Goal: Contribute content: Contribute content

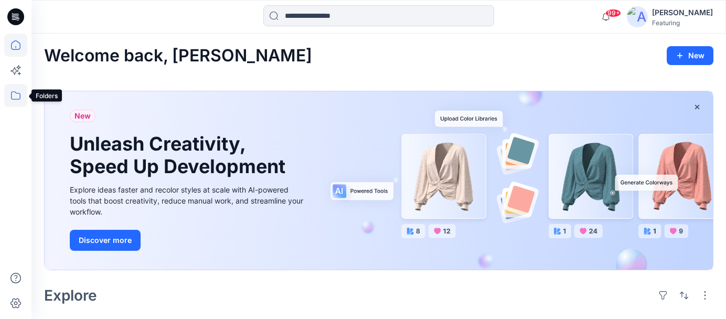
click at [10, 97] on icon at bounding box center [15, 95] width 23 height 23
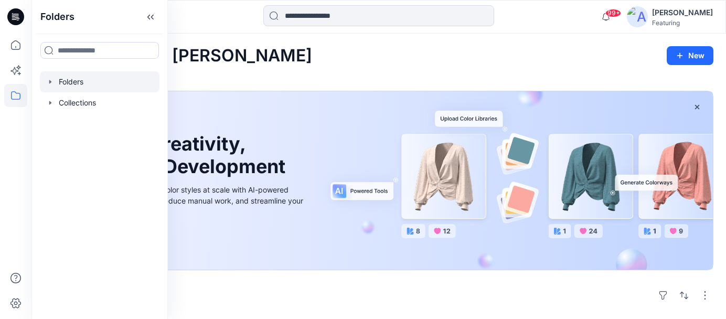
click at [83, 76] on div at bounding box center [100, 81] width 120 height 21
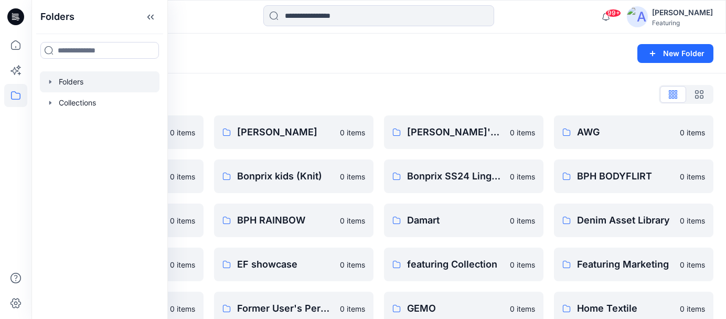
click at [312, 79] on div "Folders List 3D Knit asset 0 items Basic patterns 0 items BPH Lingerie 0 items …" at bounding box center [378, 315] width 695 height 485
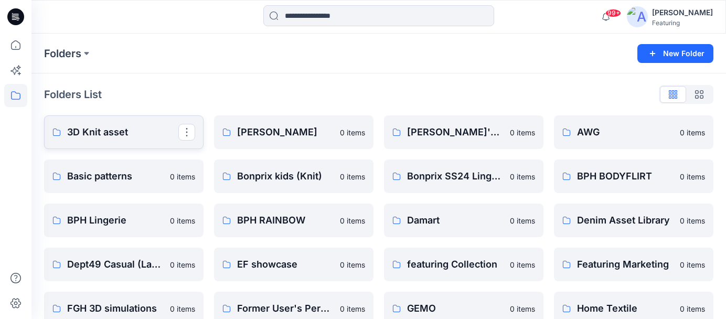
click at [131, 125] on p "3D Knit asset" at bounding box center [122, 132] width 111 height 15
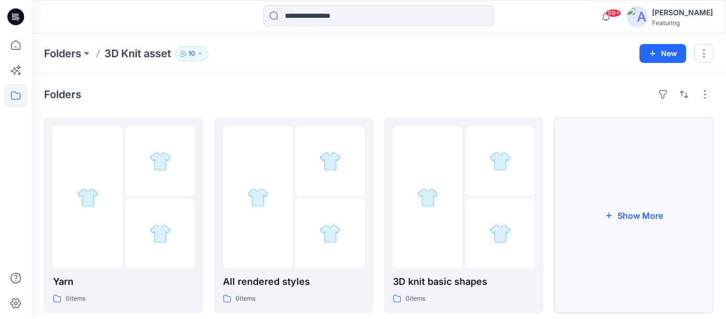
click at [627, 223] on button "Show More" at bounding box center [633, 216] width 159 height 196
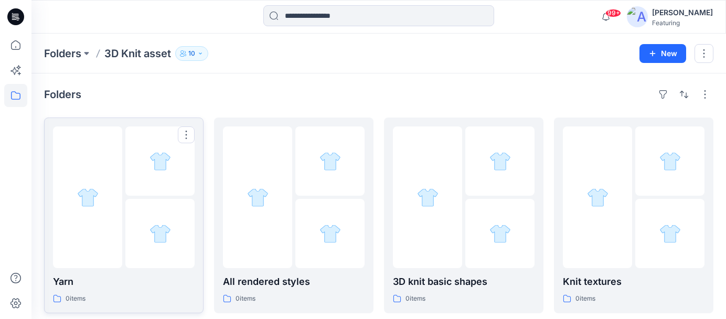
click at [151, 177] on div at bounding box center [159, 160] width 69 height 69
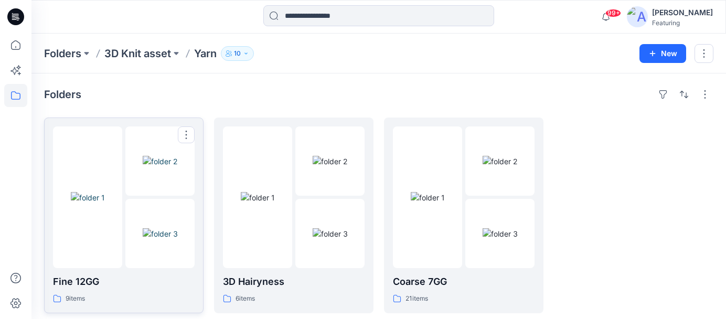
click at [151, 284] on p "Fine 12GG" at bounding box center [124, 281] width 142 height 15
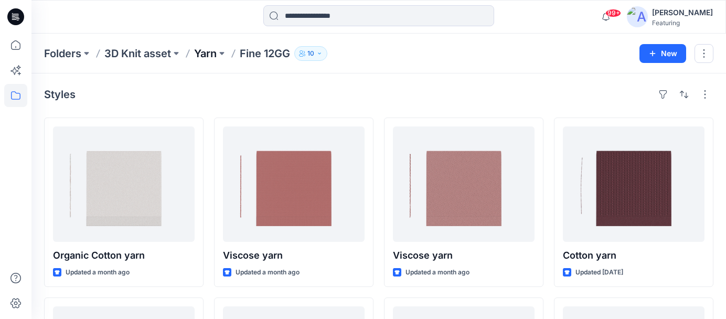
click at [211, 58] on p "Yarn" at bounding box center [205, 53] width 23 height 15
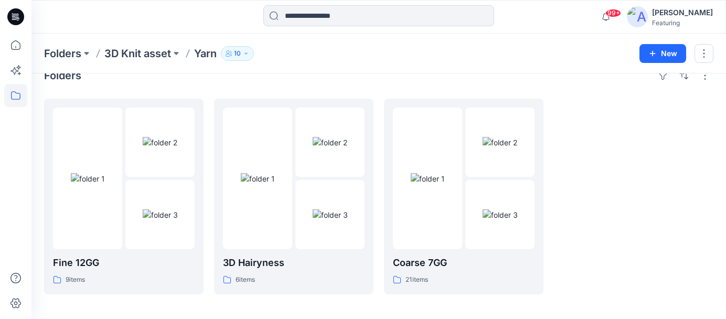
scroll to position [23, 0]
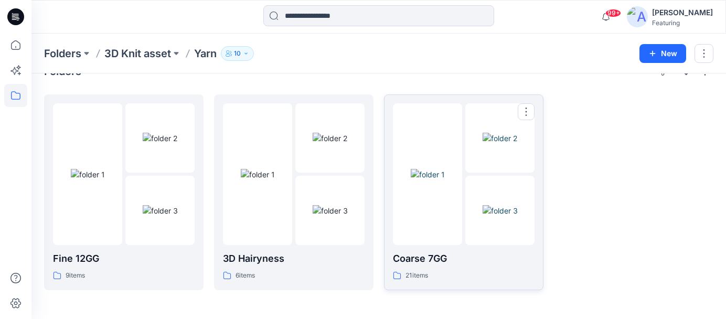
click at [451, 260] on p "Coarse 7GG" at bounding box center [464, 258] width 142 height 15
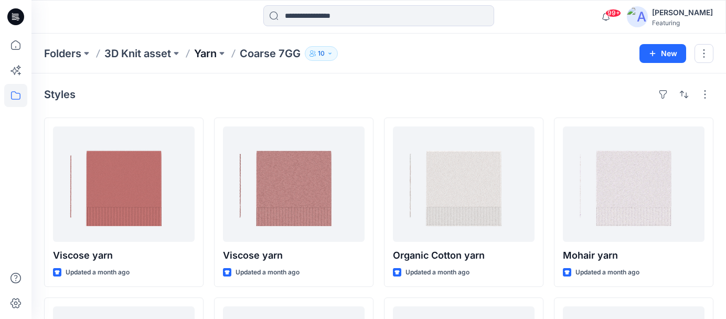
click at [209, 52] on p "Yarn" at bounding box center [205, 53] width 23 height 15
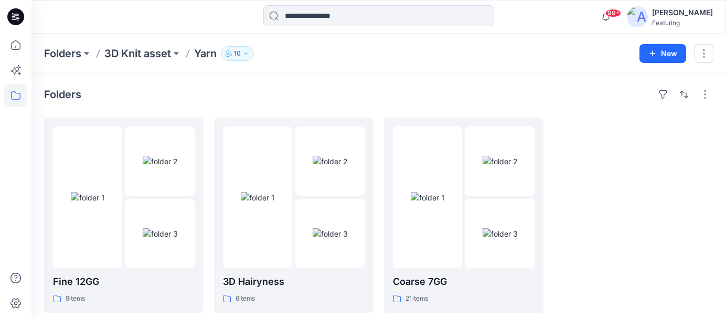
scroll to position [23, 0]
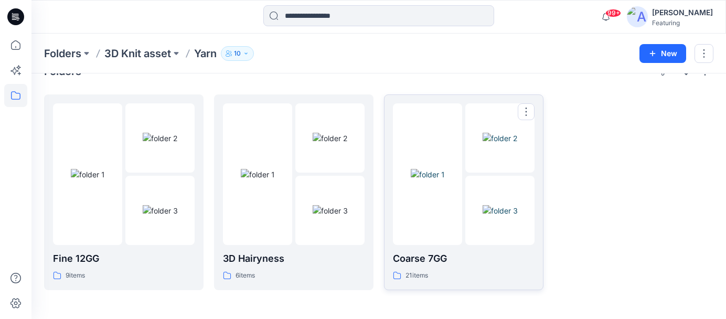
click at [433, 254] on p "Coarse 7GG" at bounding box center [464, 258] width 142 height 15
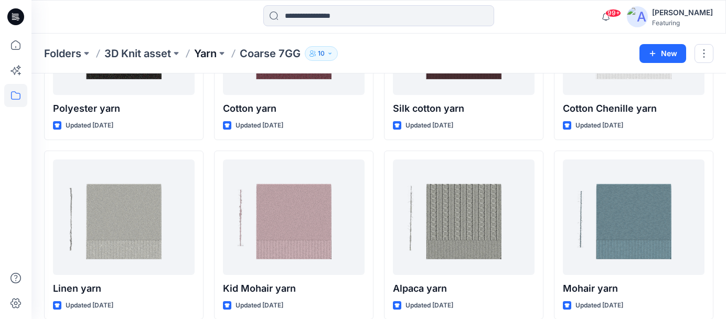
click at [216, 50] on p "Yarn" at bounding box center [205, 53] width 23 height 15
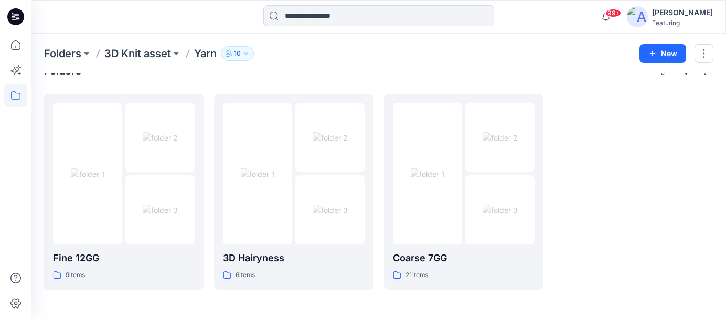
scroll to position [23, 0]
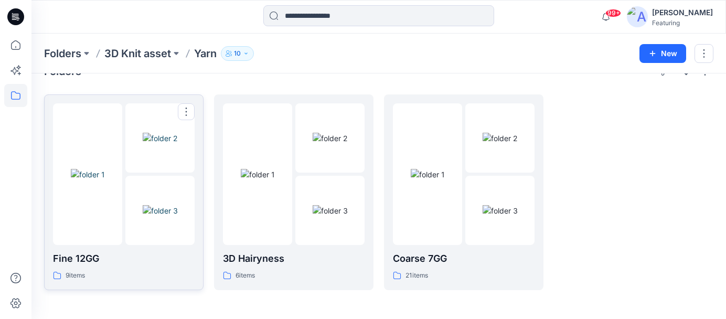
click at [113, 252] on p "Fine 12GG" at bounding box center [124, 258] width 142 height 15
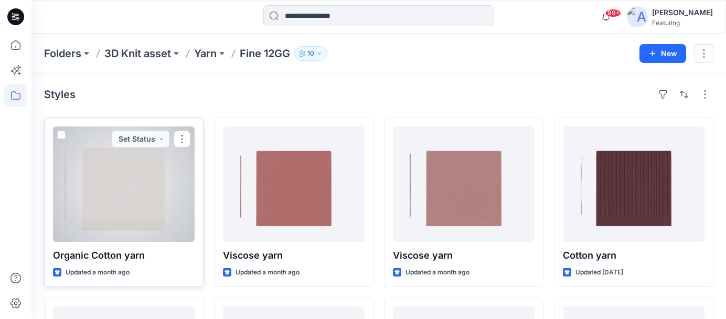
click at [97, 202] on div at bounding box center [124, 183] width 142 height 115
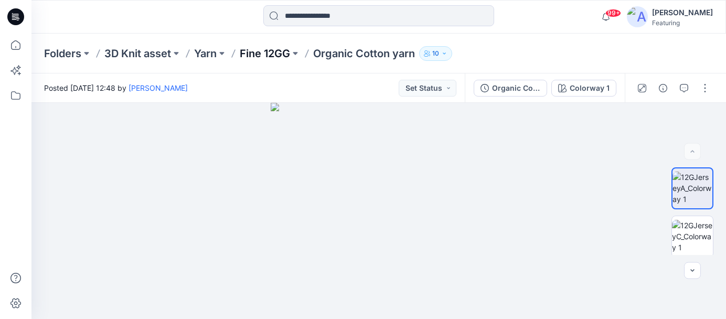
click at [270, 51] on p "Fine 12GG" at bounding box center [265, 53] width 50 height 15
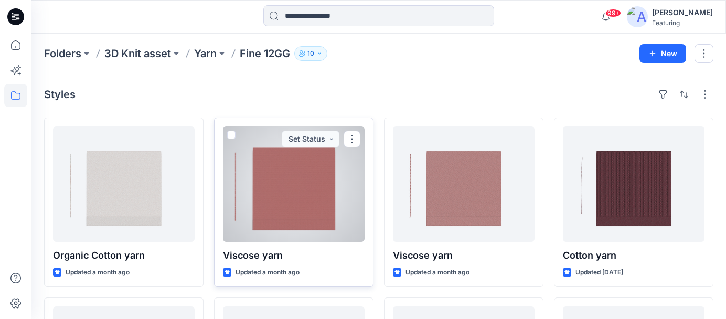
click at [292, 196] on div at bounding box center [294, 183] width 142 height 115
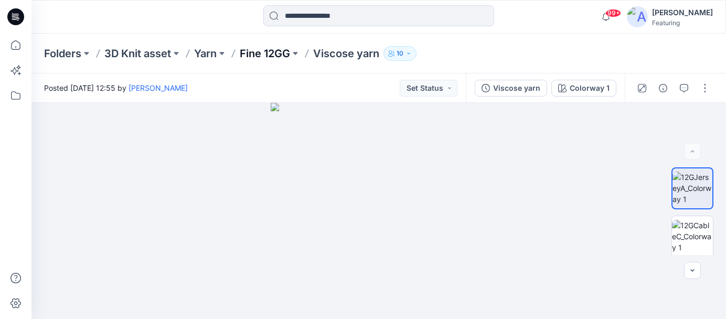
click at [281, 56] on p "Fine 12GG" at bounding box center [265, 53] width 50 height 15
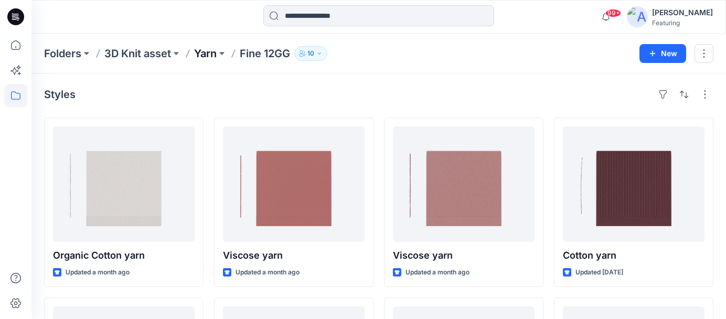
click at [207, 55] on p "Yarn" at bounding box center [205, 53] width 23 height 15
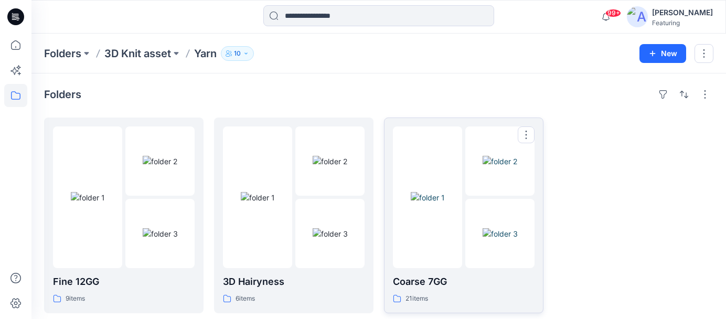
click at [417, 271] on div "Coarse 7GG 21 items" at bounding box center [464, 215] width 142 height 178
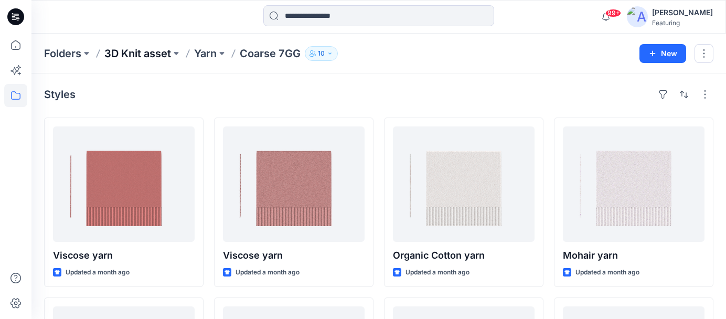
click at [148, 55] on p "3D Knit asset" at bounding box center [137, 53] width 67 height 15
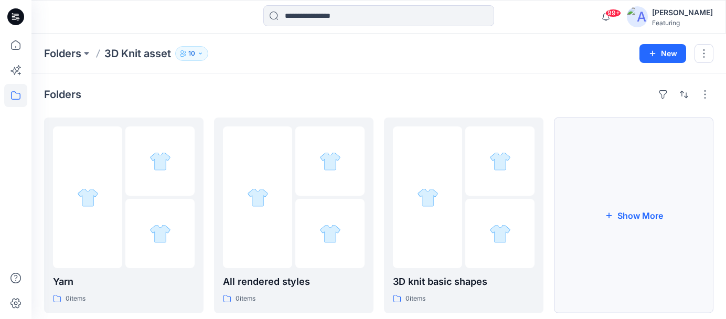
click at [588, 176] on button "Show More" at bounding box center [633, 216] width 159 height 196
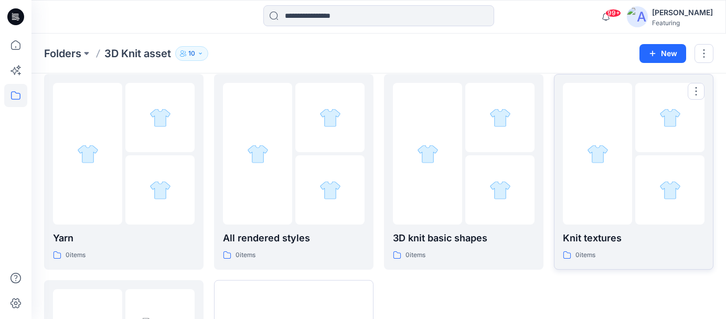
click at [615, 244] on p "Knit textures" at bounding box center [634, 238] width 142 height 15
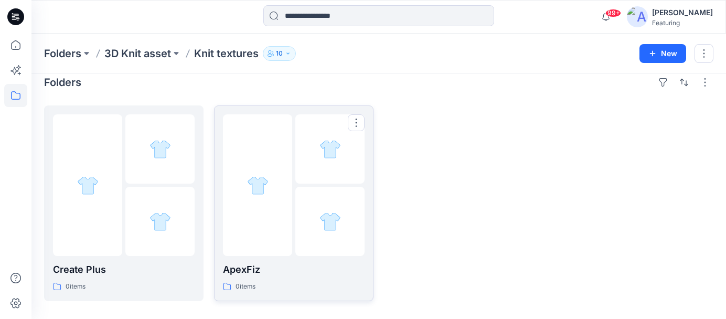
click at [260, 280] on div "ApexFiz 0 items" at bounding box center [294, 277] width 142 height 30
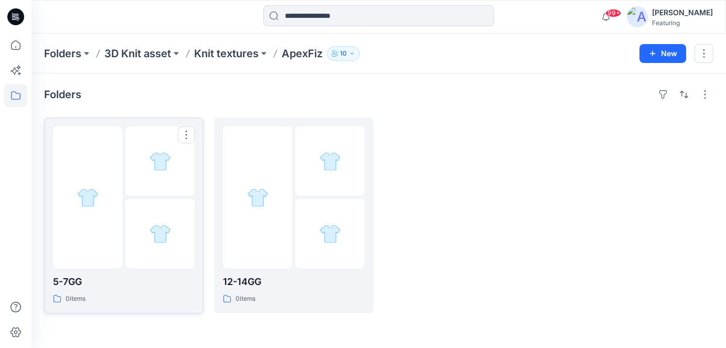
click at [130, 289] on div "5-7GG 0 items" at bounding box center [124, 289] width 142 height 30
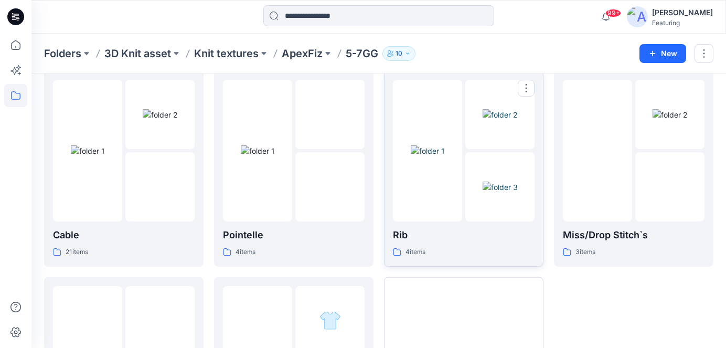
scroll to position [48, 0]
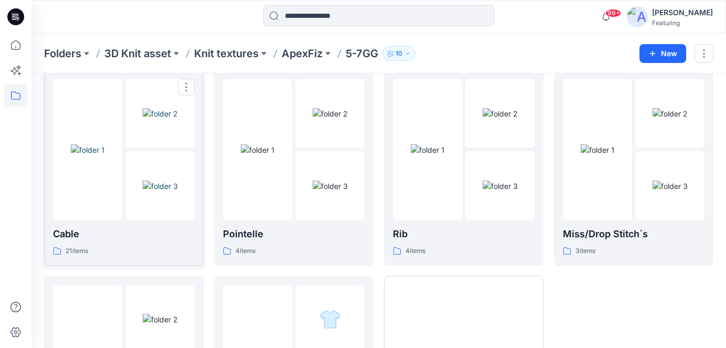
click at [124, 233] on p "Cable" at bounding box center [124, 234] width 142 height 15
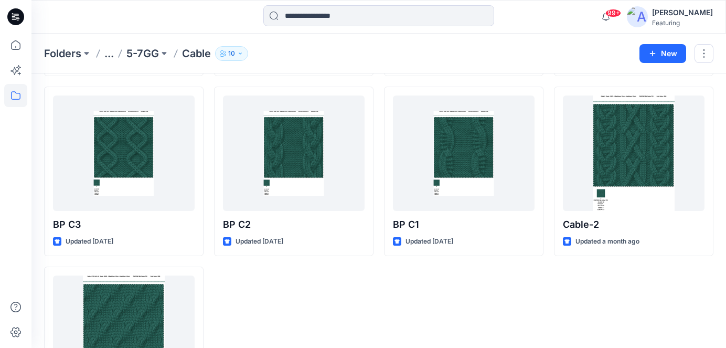
scroll to position [762, 0]
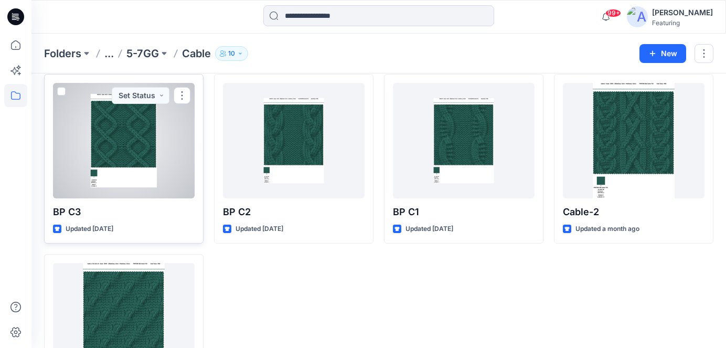
click at [146, 144] on div at bounding box center [124, 140] width 142 height 115
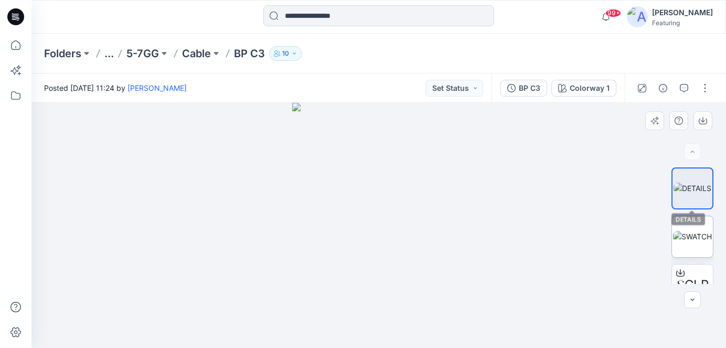
click at [693, 231] on img at bounding box center [692, 236] width 39 height 11
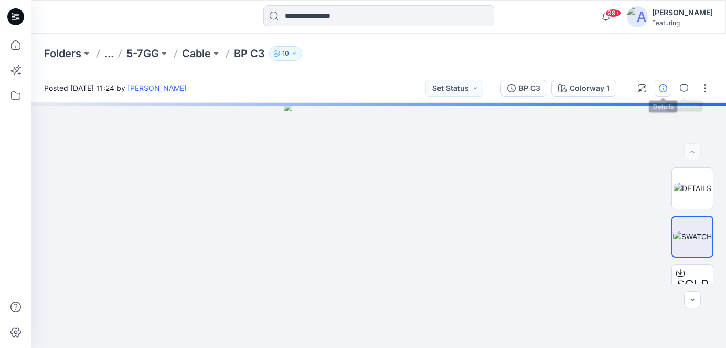
click at [666, 89] on icon "button" at bounding box center [663, 88] width 8 height 8
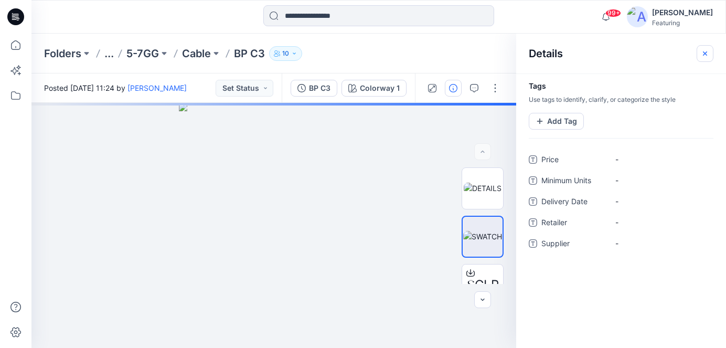
click at [706, 55] on icon "button" at bounding box center [705, 53] width 4 height 4
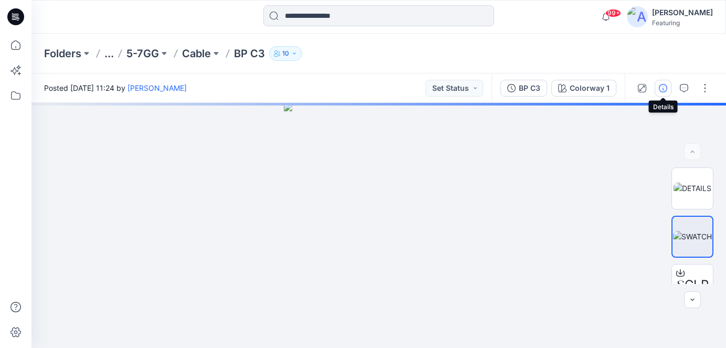
click at [664, 86] on icon "button" at bounding box center [663, 88] width 8 height 8
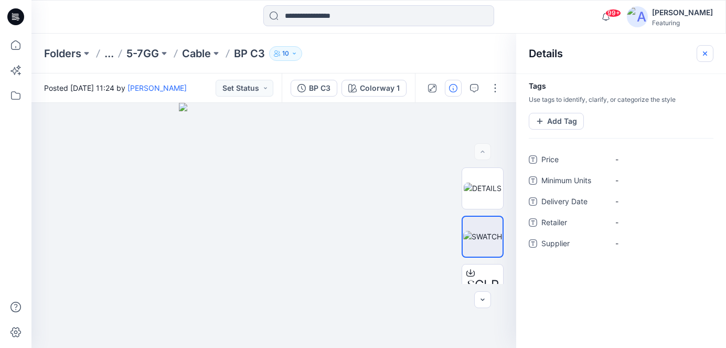
click at [705, 54] on icon "button" at bounding box center [705, 53] width 8 height 8
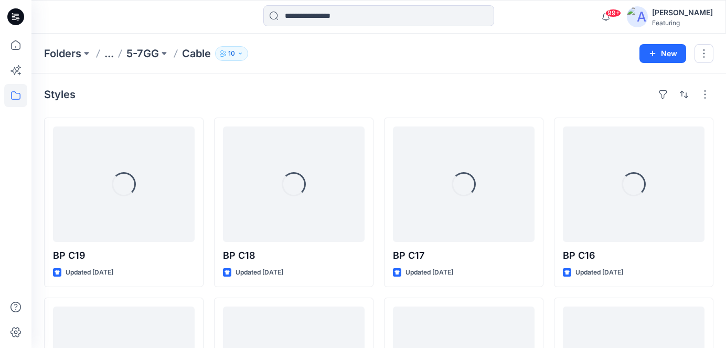
scroll to position [762, 0]
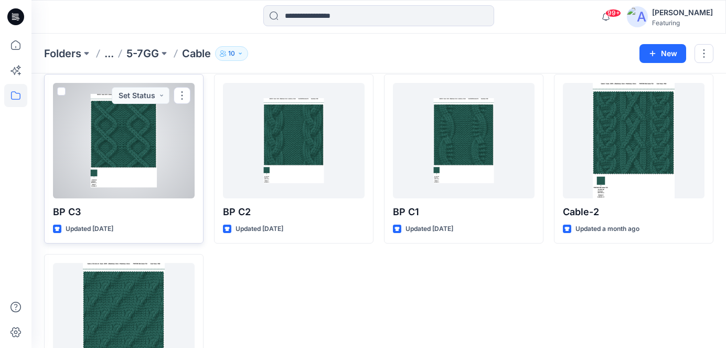
click at [104, 135] on div at bounding box center [124, 140] width 142 height 115
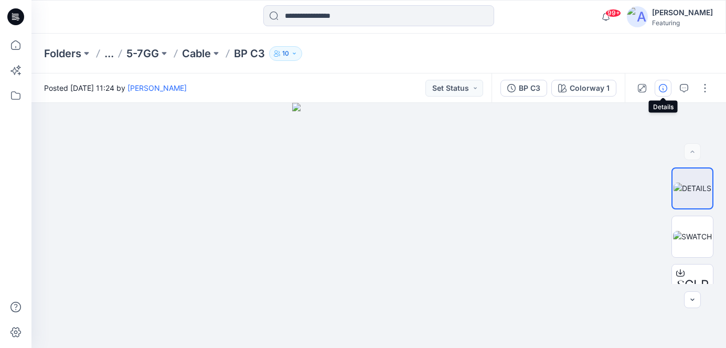
click at [662, 89] on icon "button" at bounding box center [663, 88] width 8 height 8
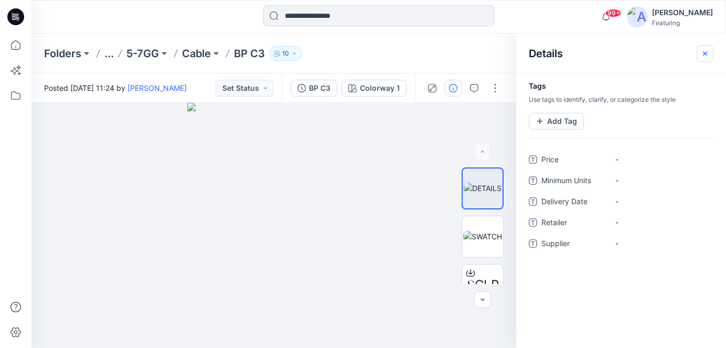
click at [706, 55] on icon "button" at bounding box center [705, 53] width 4 height 4
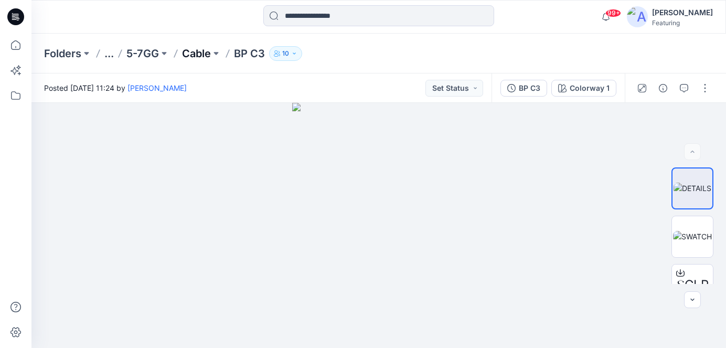
click at [199, 47] on p "Cable" at bounding box center [196, 53] width 29 height 15
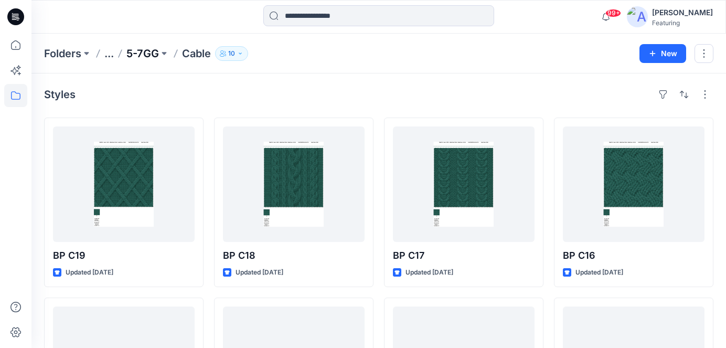
click at [137, 50] on p "5-7GG" at bounding box center [142, 53] width 33 height 15
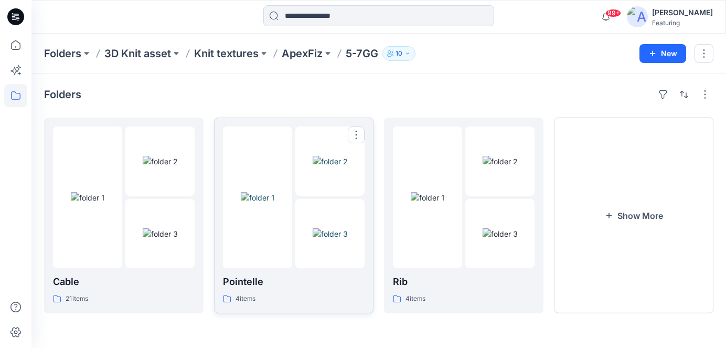
click at [313, 239] on img at bounding box center [330, 233] width 35 height 11
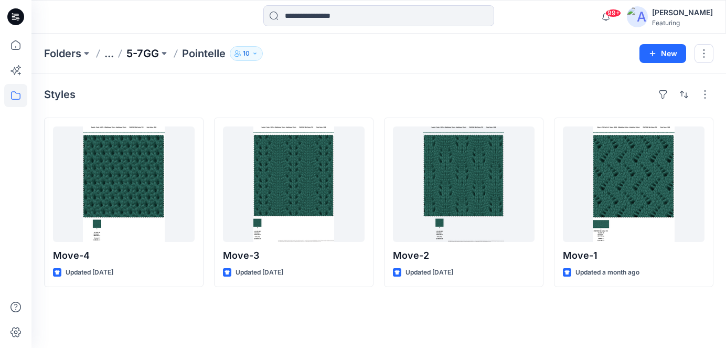
click at [150, 55] on p "5-7GG" at bounding box center [142, 53] width 33 height 15
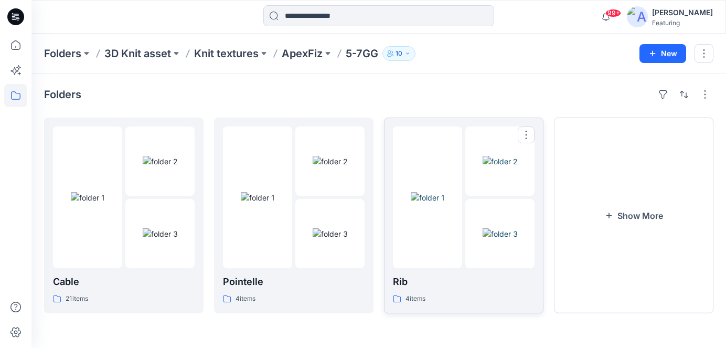
click at [445, 193] on img at bounding box center [428, 197] width 34 height 11
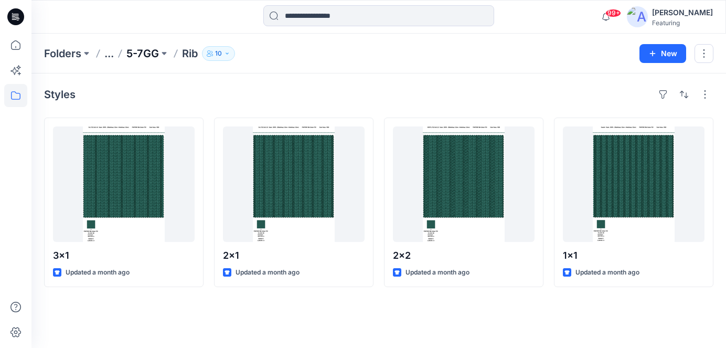
click at [148, 56] on p "5-7GG" at bounding box center [142, 53] width 33 height 15
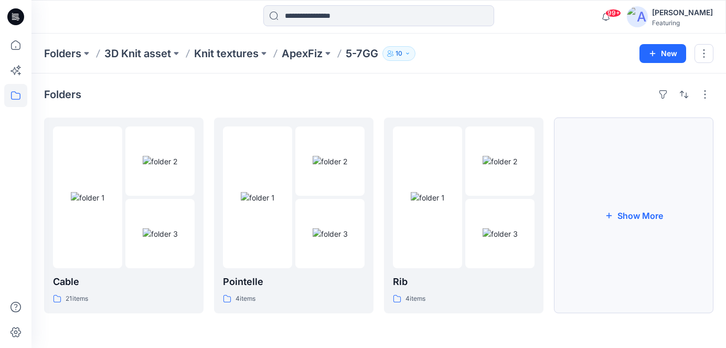
click at [602, 179] on button "Show More" at bounding box center [633, 216] width 159 height 196
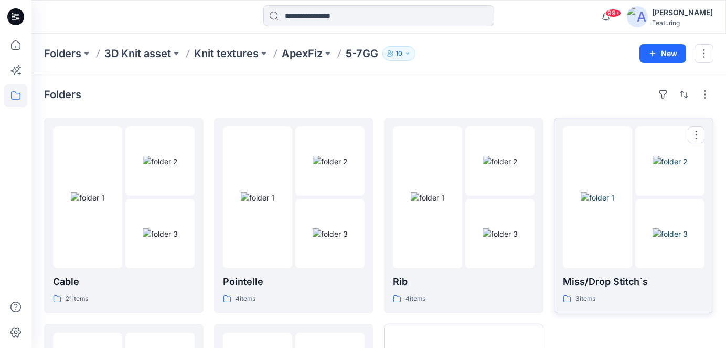
click at [615, 203] on img at bounding box center [598, 197] width 34 height 11
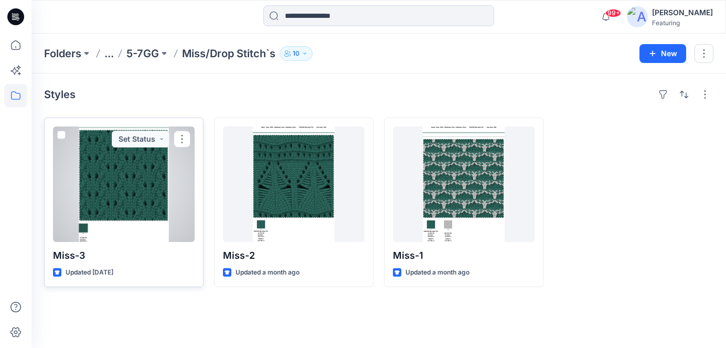
click at [131, 188] on div at bounding box center [124, 183] width 142 height 115
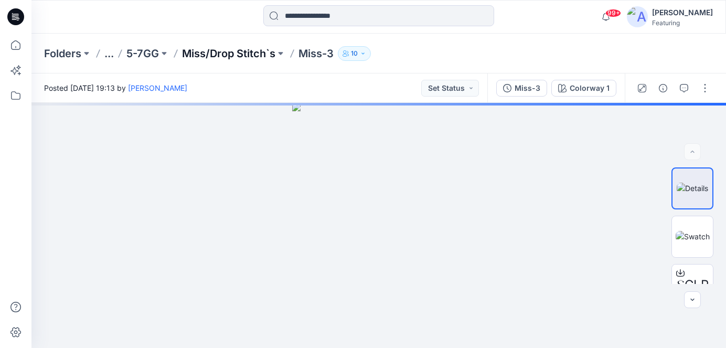
click at [256, 55] on p "Miss/Drop Stitch`s" at bounding box center [228, 53] width 93 height 15
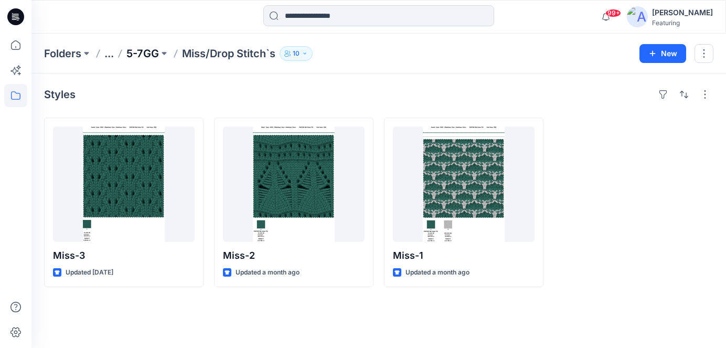
click at [147, 51] on p "5-7GG" at bounding box center [142, 53] width 33 height 15
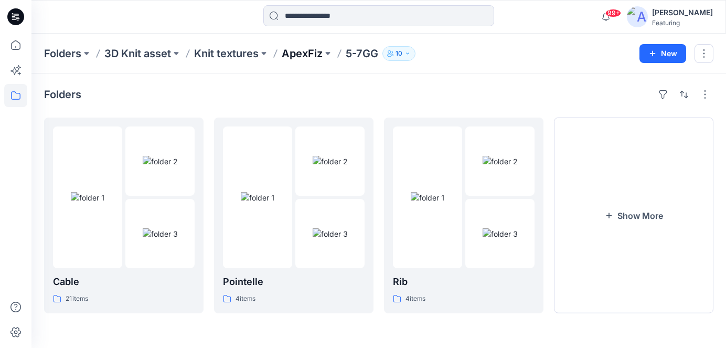
click at [311, 54] on p "ApexFiz" at bounding box center [302, 53] width 41 height 15
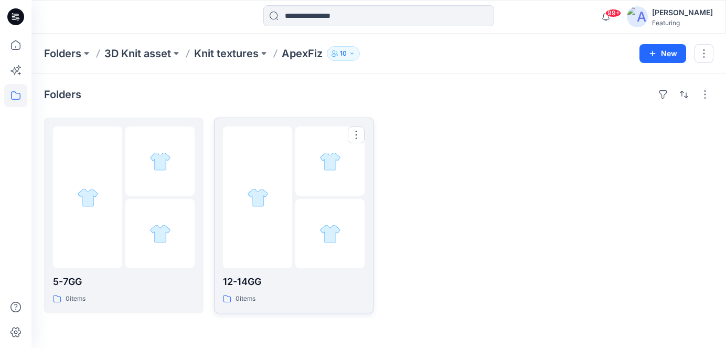
click at [302, 238] on div at bounding box center [329, 233] width 69 height 69
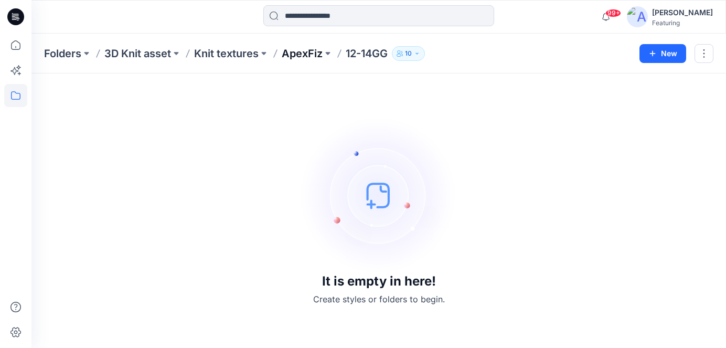
click at [314, 55] on p "ApexFiz" at bounding box center [302, 53] width 41 height 15
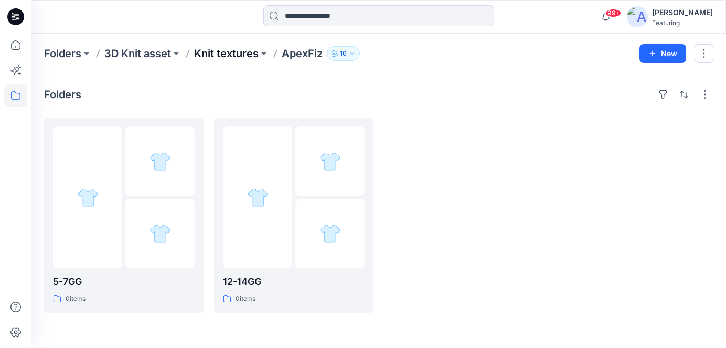
click at [246, 55] on p "Knit textures" at bounding box center [226, 53] width 65 height 15
click at [127, 289] on div "Create Plus 0 items" at bounding box center [124, 289] width 142 height 30
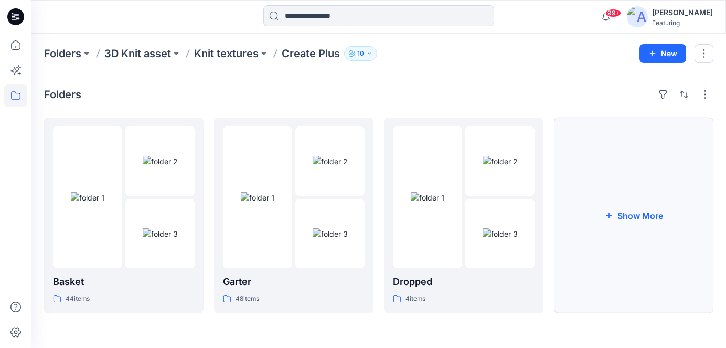
click at [650, 207] on button "Show More" at bounding box center [633, 216] width 159 height 196
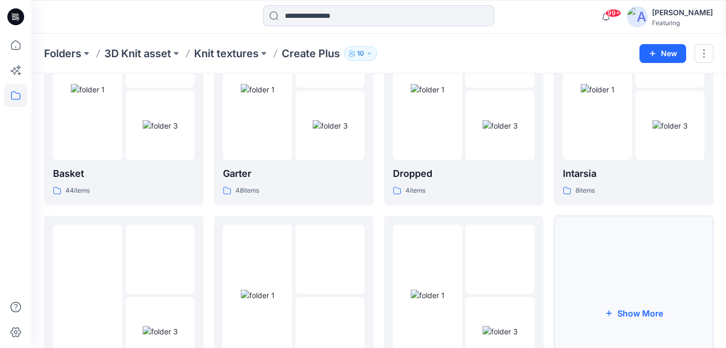
scroll to position [200, 0]
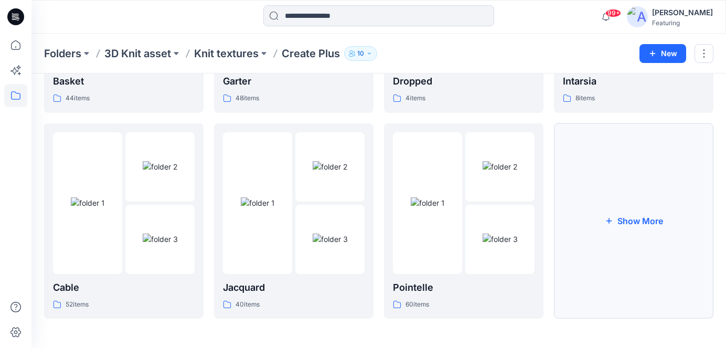
click at [612, 217] on icon "button" at bounding box center [609, 221] width 8 height 8
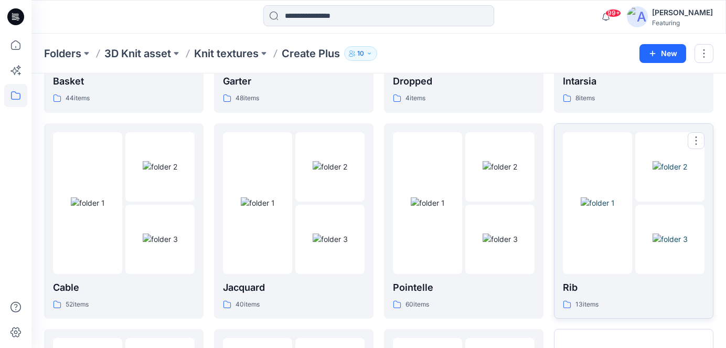
click at [559, 200] on link "Rib 13 items" at bounding box center [633, 221] width 159 height 196
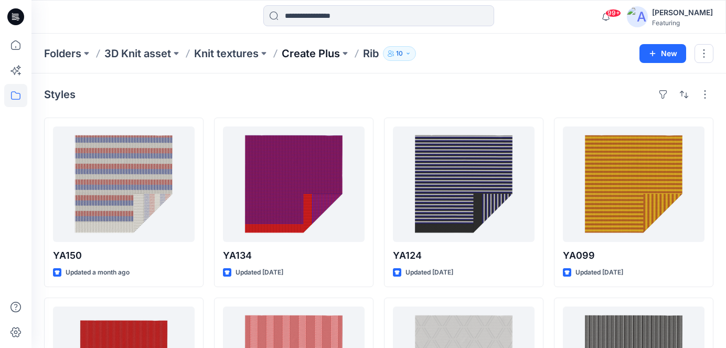
click at [321, 49] on p "Create Plus" at bounding box center [311, 53] width 58 height 15
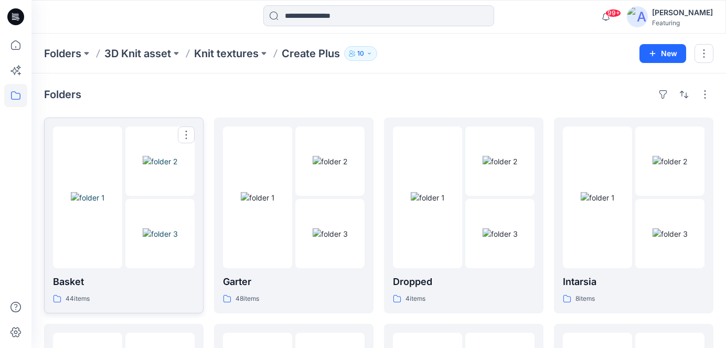
click at [150, 280] on p "Basket" at bounding box center [124, 281] width 142 height 15
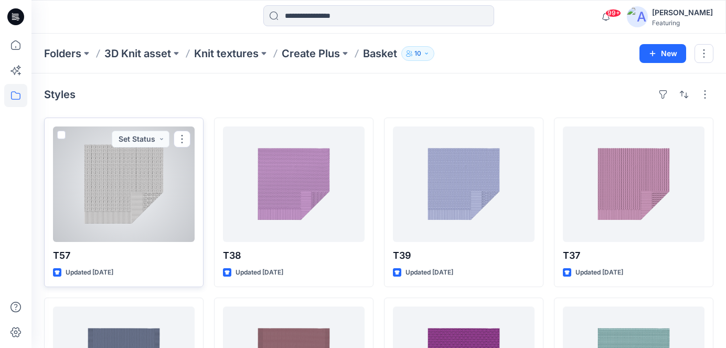
click at [142, 187] on div at bounding box center [124, 183] width 142 height 115
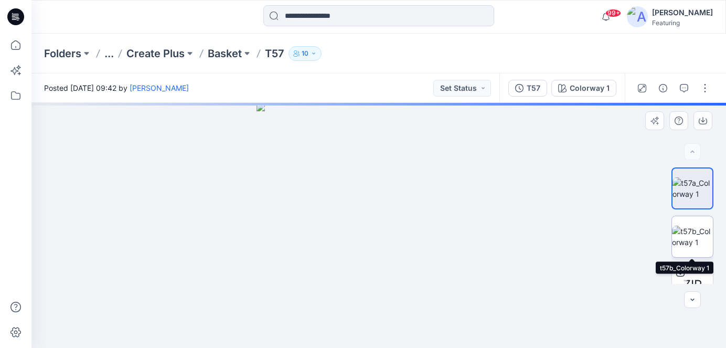
click at [699, 238] on img at bounding box center [692, 237] width 41 height 22
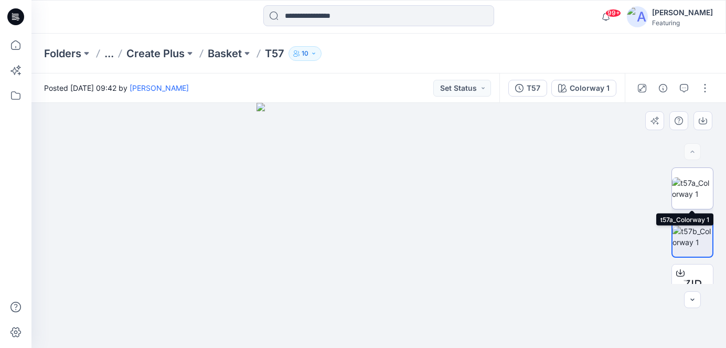
click at [699, 187] on img at bounding box center [692, 188] width 41 height 22
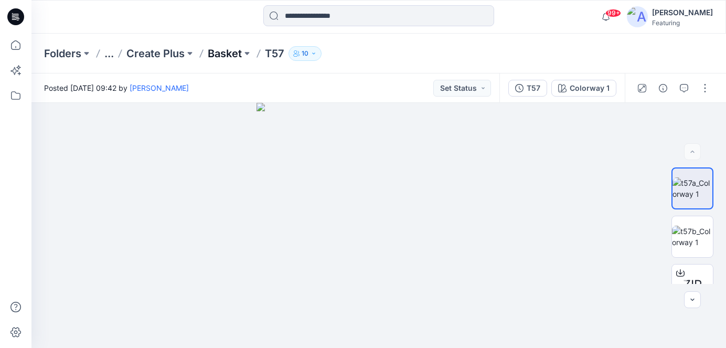
click at [238, 57] on p "Basket" at bounding box center [225, 53] width 34 height 15
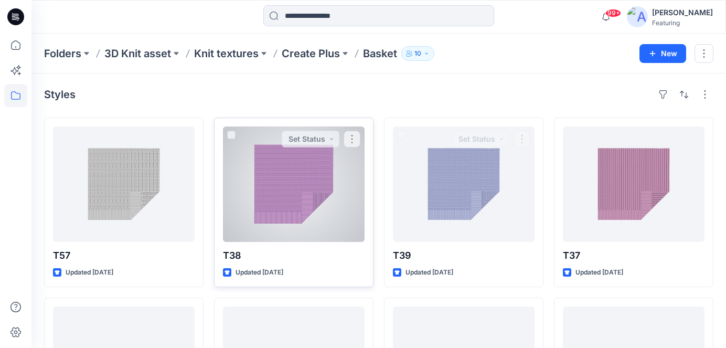
click at [319, 198] on div at bounding box center [294, 183] width 142 height 115
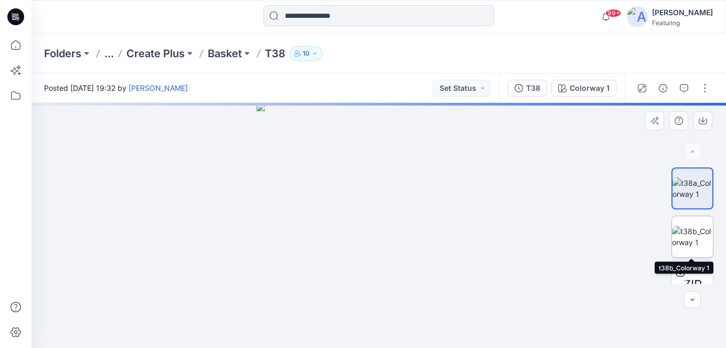
click at [689, 232] on img at bounding box center [692, 237] width 41 height 22
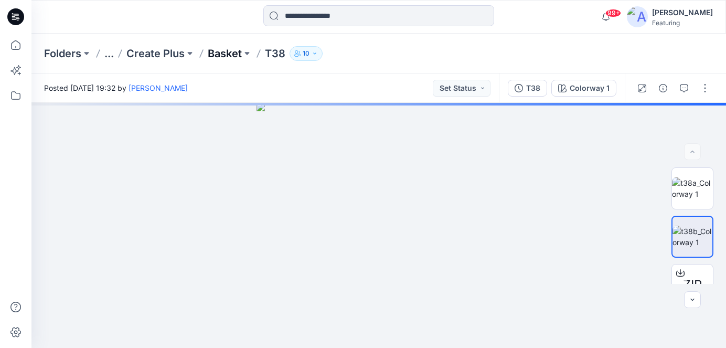
click at [220, 57] on p "Basket" at bounding box center [225, 53] width 34 height 15
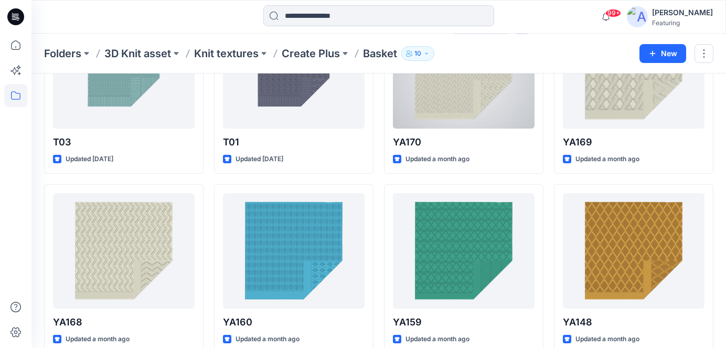
scroll to position [474, 0]
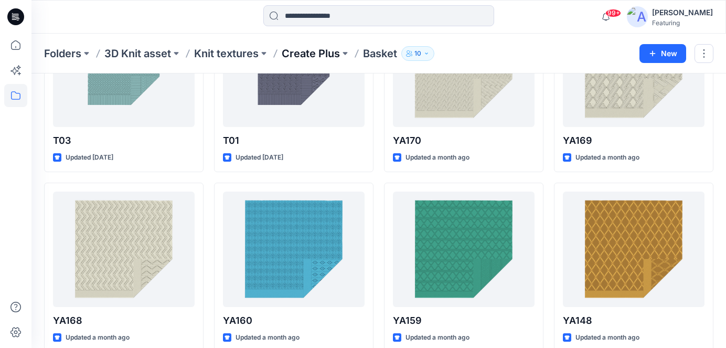
click at [316, 58] on p "Create Plus" at bounding box center [311, 53] width 58 height 15
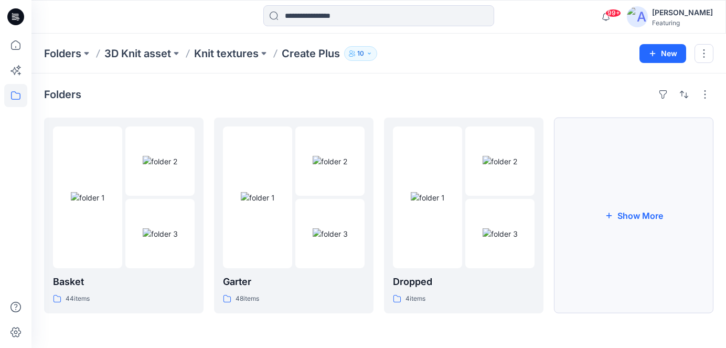
click at [616, 189] on button "Show More" at bounding box center [633, 216] width 159 height 196
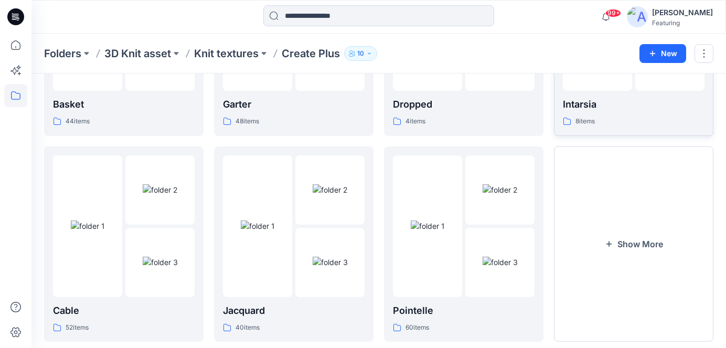
scroll to position [200, 0]
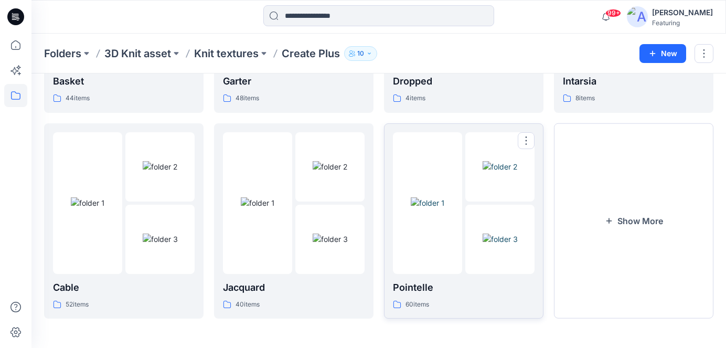
click at [467, 291] on p "Pointelle" at bounding box center [464, 287] width 142 height 15
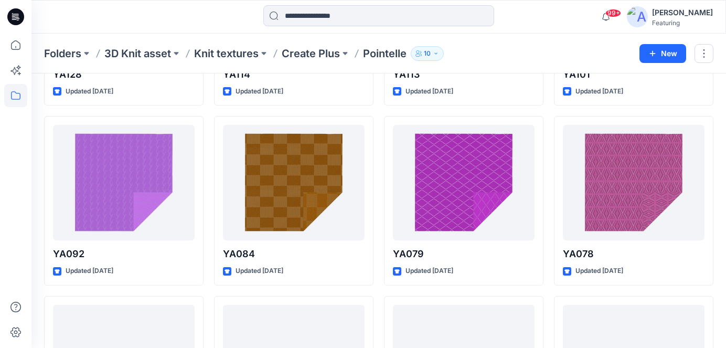
scroll to position [1800, 0]
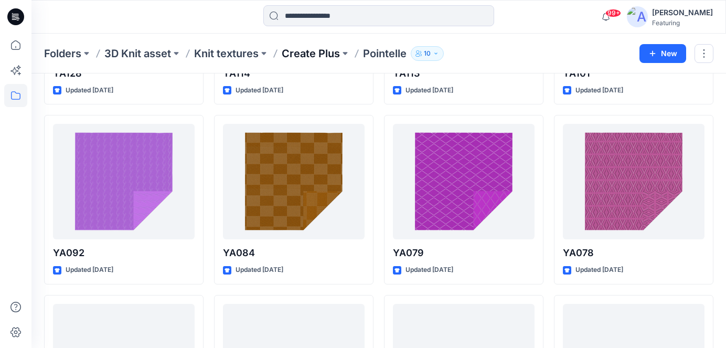
click at [328, 50] on p "Create Plus" at bounding box center [311, 53] width 58 height 15
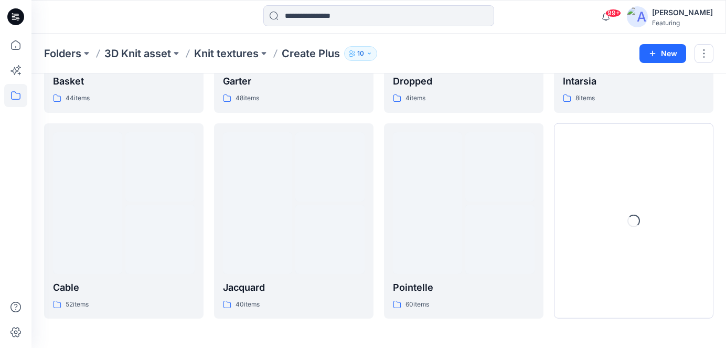
scroll to position [200, 0]
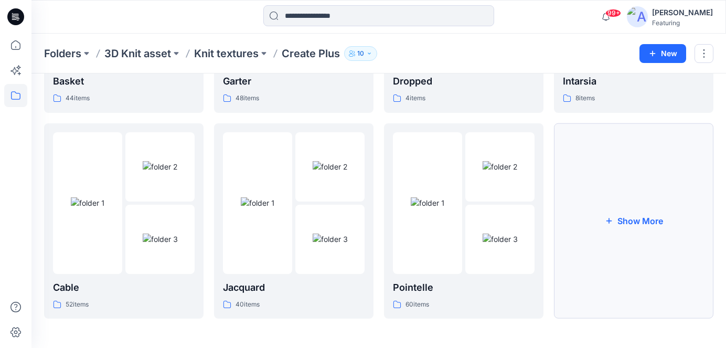
click at [642, 222] on button "Show More" at bounding box center [633, 221] width 159 height 196
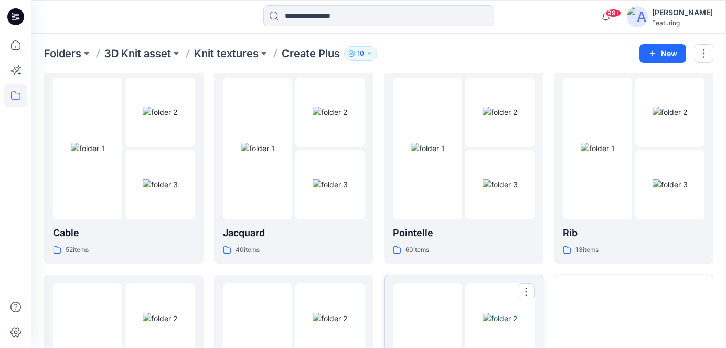
scroll to position [253, 0]
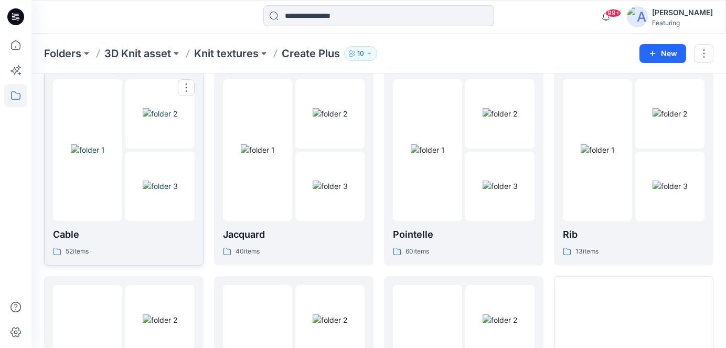
click at [122, 229] on p "Cable" at bounding box center [124, 234] width 142 height 15
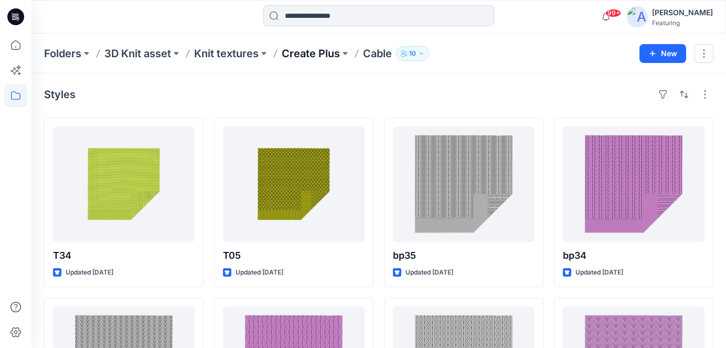
click at [318, 55] on p "Create Plus" at bounding box center [311, 53] width 58 height 15
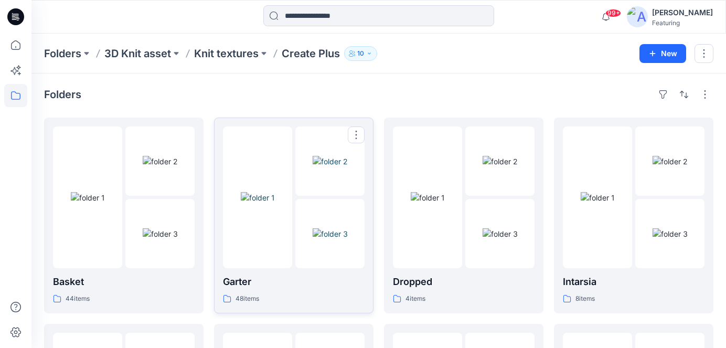
click at [261, 243] on div at bounding box center [257, 197] width 69 height 142
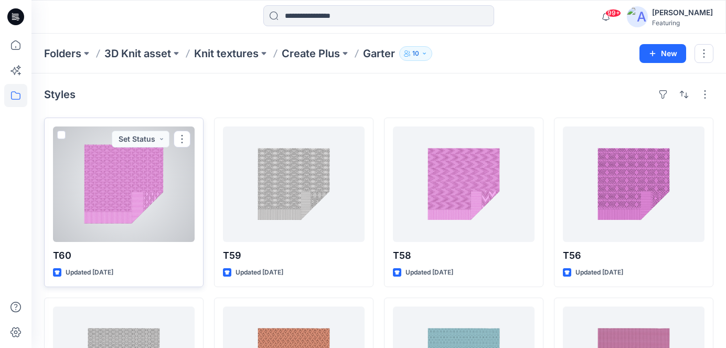
click at [116, 231] on div at bounding box center [124, 183] width 142 height 115
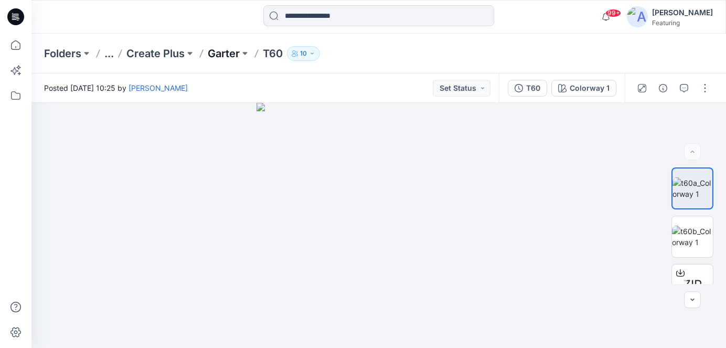
click at [221, 50] on p "Garter" at bounding box center [224, 53] width 32 height 15
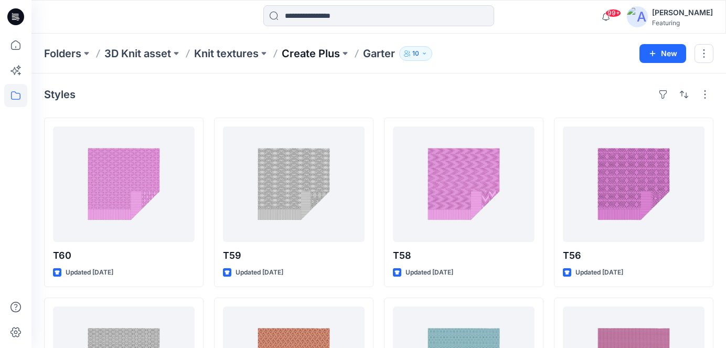
click at [304, 57] on p "Create Plus" at bounding box center [311, 53] width 58 height 15
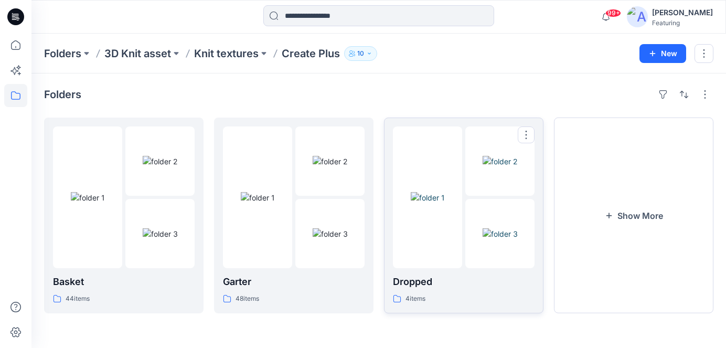
click at [483, 239] on img at bounding box center [500, 233] width 35 height 11
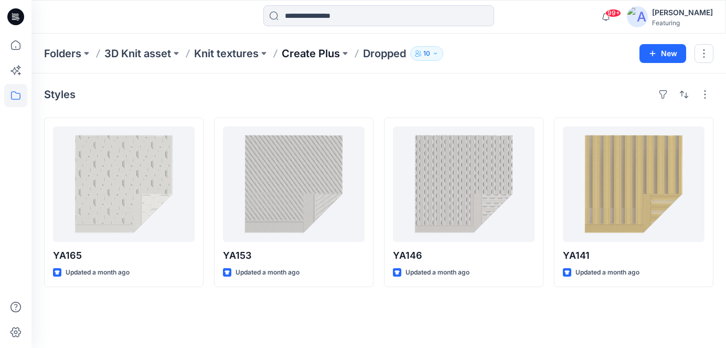
click at [310, 53] on p "Create Plus" at bounding box center [311, 53] width 58 height 15
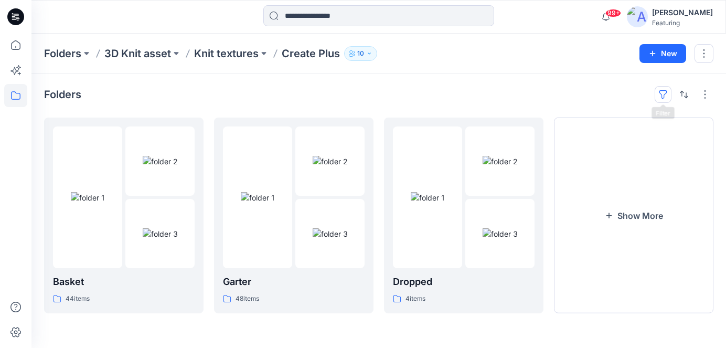
click at [663, 90] on button "button" at bounding box center [663, 94] width 17 height 17
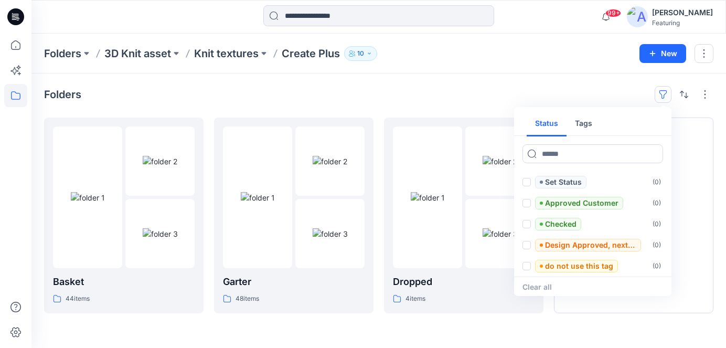
click at [593, 125] on button "Tags" at bounding box center [584, 123] width 34 height 25
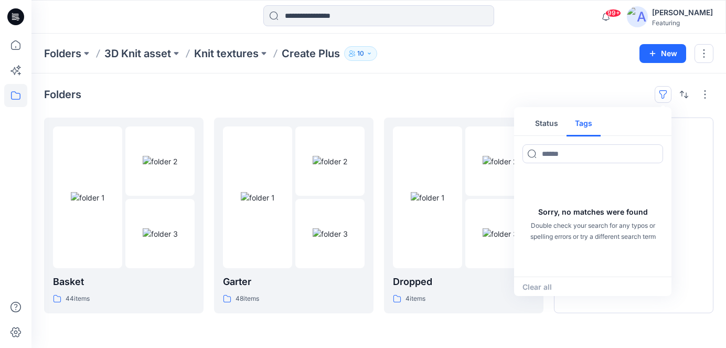
click at [551, 123] on button "Status" at bounding box center [547, 123] width 40 height 25
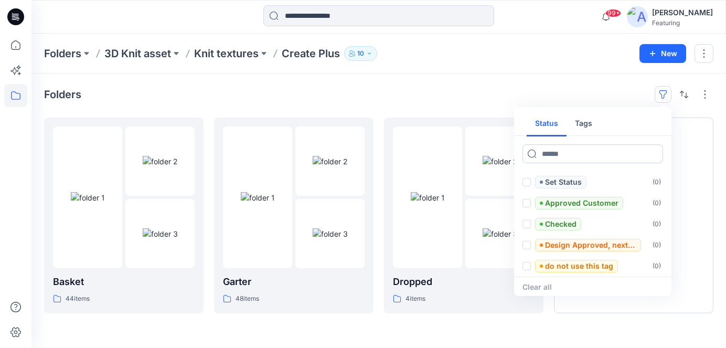
click at [570, 158] on input at bounding box center [593, 153] width 141 height 19
click at [570, 81] on div "Folders Status Tags Set Status ( 0 ) Approved Customer ( 0 ) Checked ( 0 ) Desi…" at bounding box center [378, 210] width 695 height 274
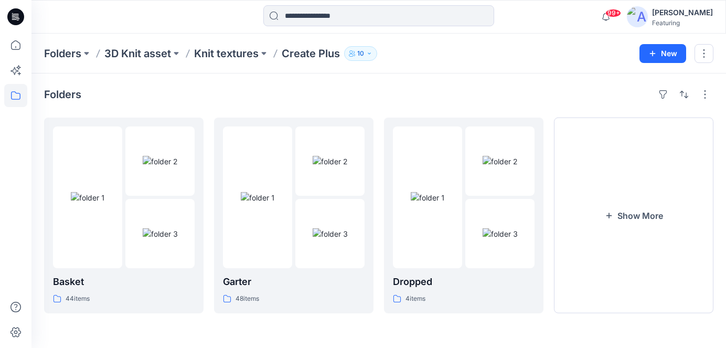
click at [558, 60] on div "Folders 3D Knit asset Knit textures Create Plus 10" at bounding box center [338, 53] width 588 height 15
click at [147, 228] on img at bounding box center [160, 233] width 35 height 11
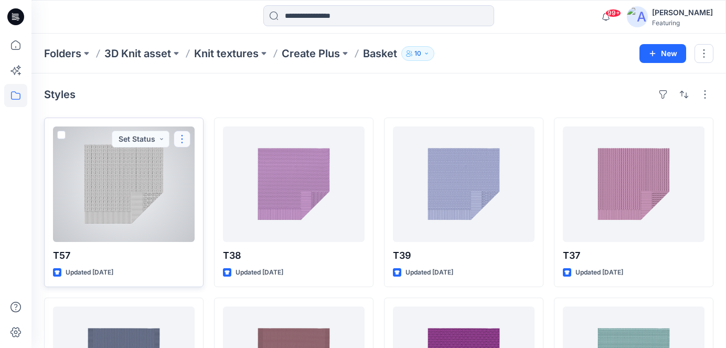
click at [182, 143] on button "button" at bounding box center [182, 139] width 17 height 17
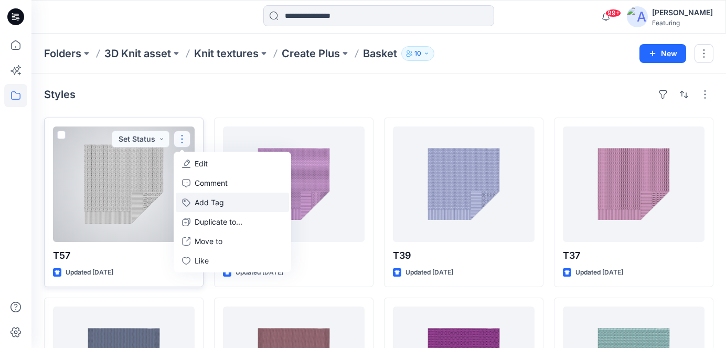
click at [211, 204] on button "Add Tag" at bounding box center [232, 202] width 113 height 19
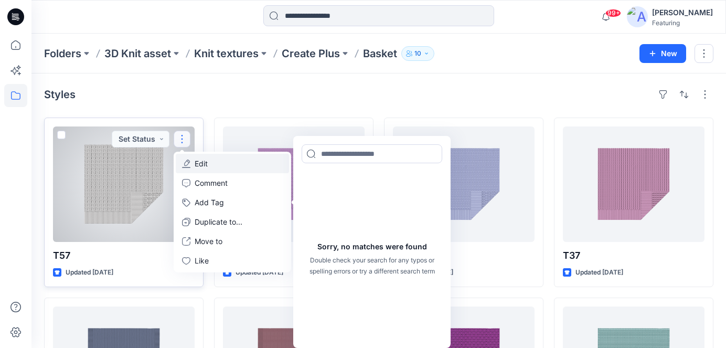
click at [196, 164] on p "Edit" at bounding box center [201, 163] width 13 height 11
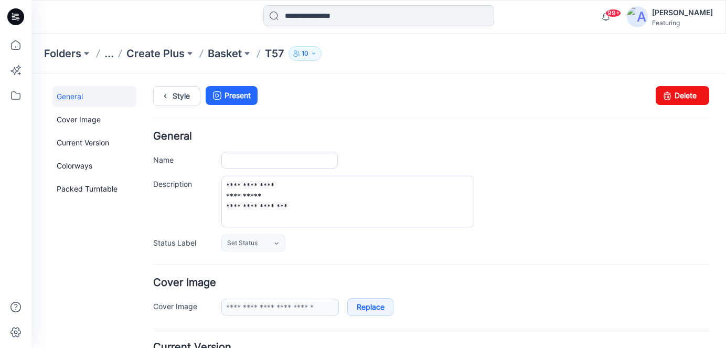
type input "***"
type input "**********"
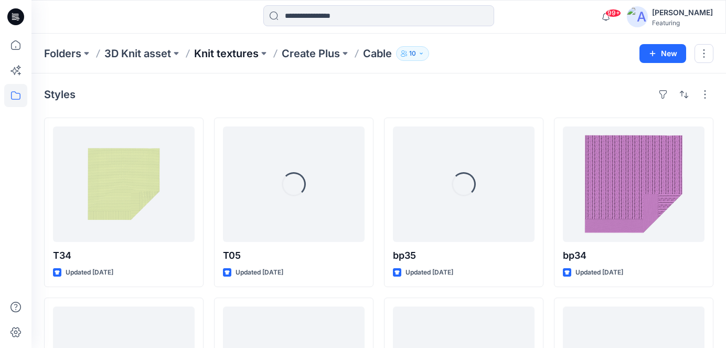
click at [257, 50] on p "Knit textures" at bounding box center [226, 53] width 65 height 15
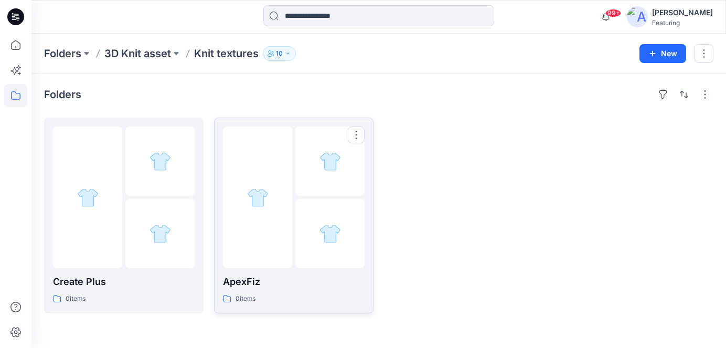
click at [267, 279] on p "ApexFiz" at bounding box center [294, 281] width 142 height 15
click at [153, 279] on p "5-7GG" at bounding box center [124, 281] width 142 height 15
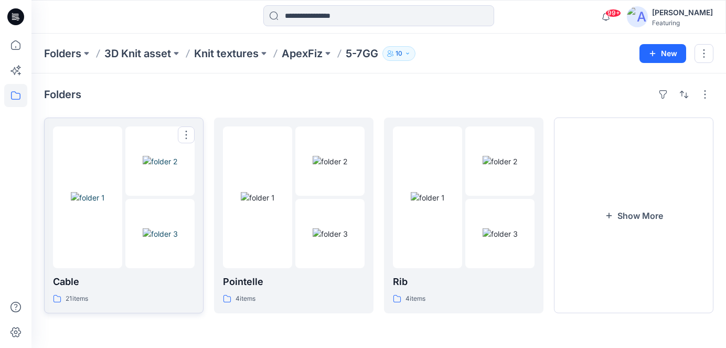
click at [155, 288] on p "Cable" at bounding box center [124, 281] width 142 height 15
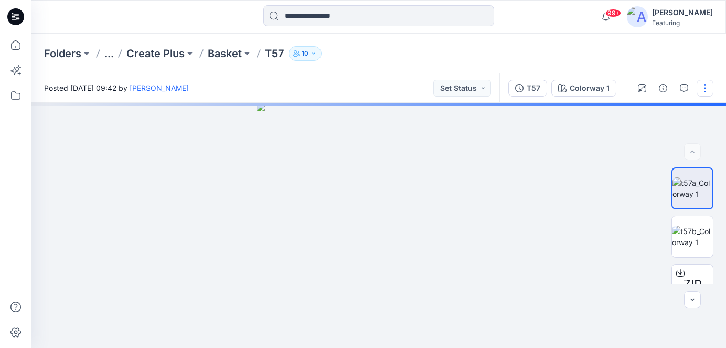
click at [704, 86] on button "button" at bounding box center [705, 88] width 17 height 17
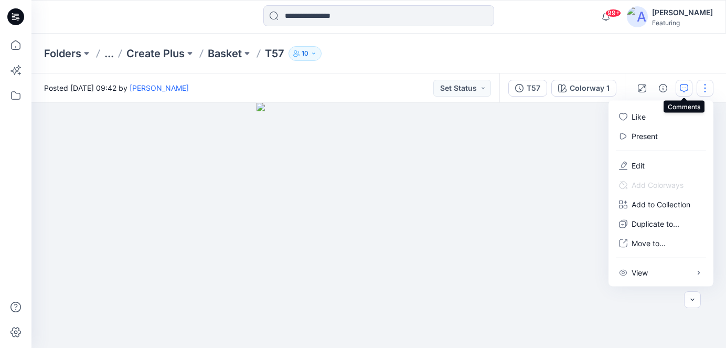
click at [682, 90] on icon "button" at bounding box center [684, 88] width 8 height 8
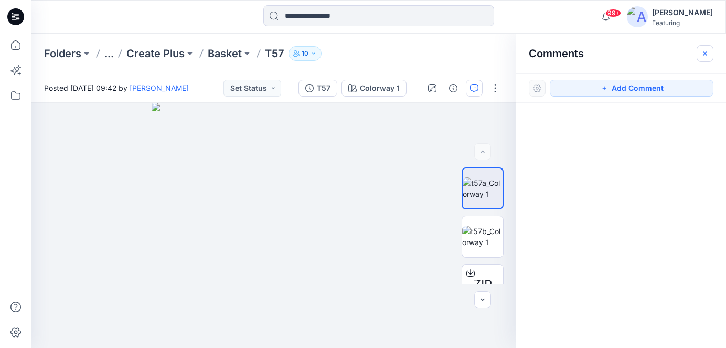
click at [704, 52] on icon "button" at bounding box center [705, 53] width 8 height 8
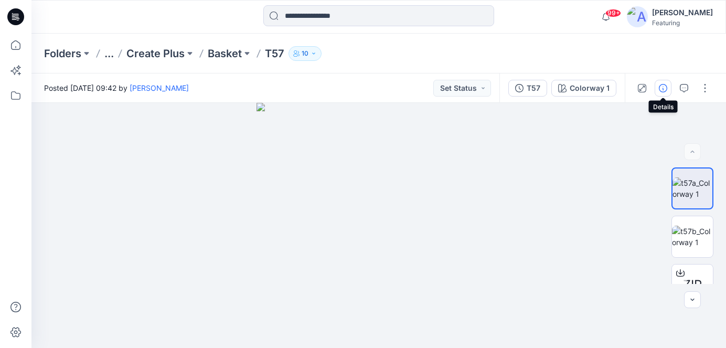
click at [663, 87] on icon "button" at bounding box center [663, 88] width 8 height 8
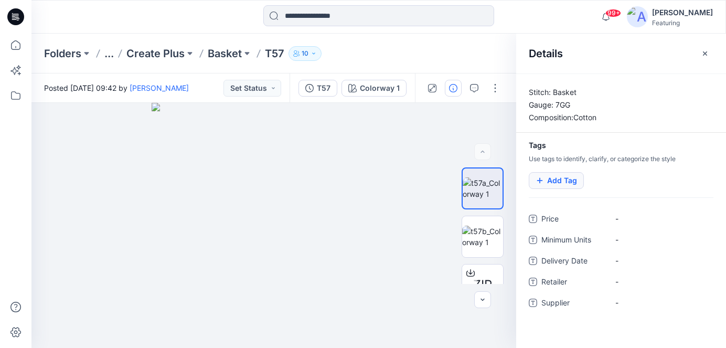
click at [566, 184] on button "Add Tag" at bounding box center [556, 180] width 55 height 17
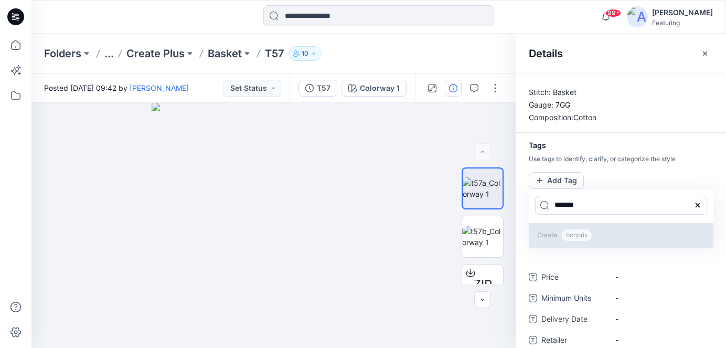
type input "*******"
click at [579, 232] on span "bonprix" at bounding box center [576, 235] width 31 height 13
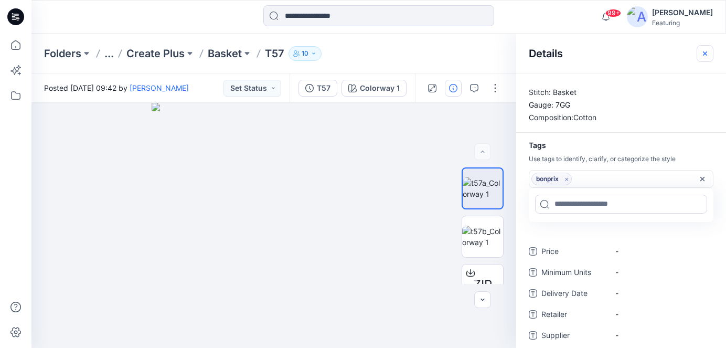
click at [706, 53] on icon "button" at bounding box center [705, 53] width 8 height 8
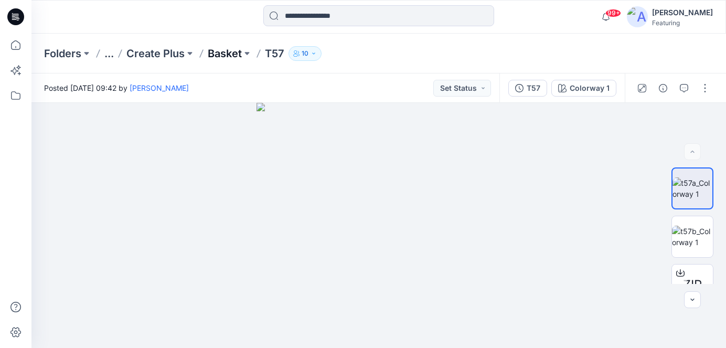
click at [237, 47] on p "Basket" at bounding box center [225, 53] width 34 height 15
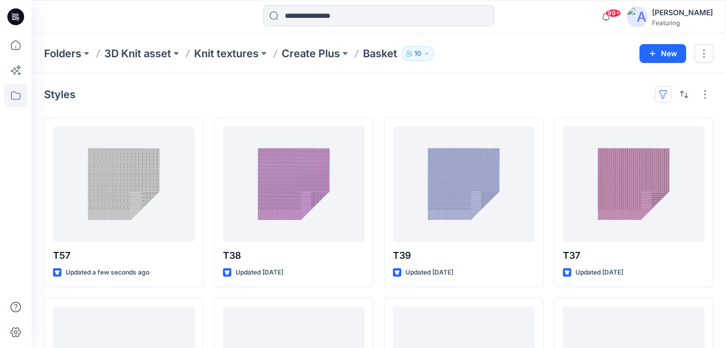
click at [665, 96] on button "button" at bounding box center [663, 94] width 17 height 17
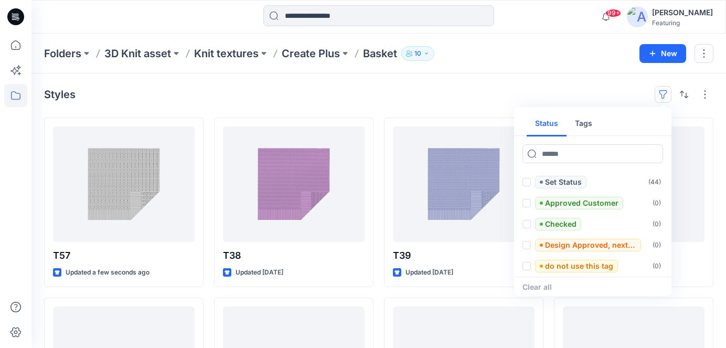
click at [587, 125] on button "Tags" at bounding box center [584, 123] width 34 height 25
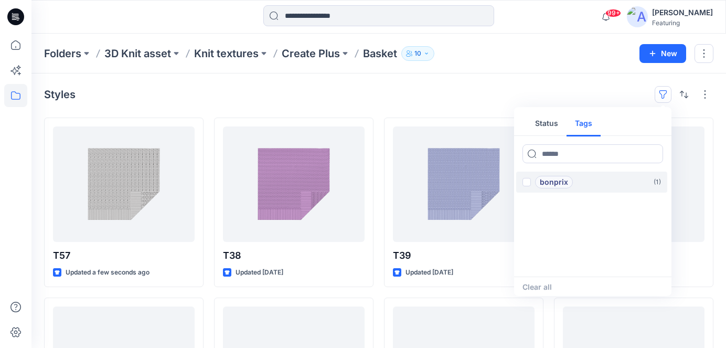
click at [543, 183] on p "bonprix" at bounding box center [554, 182] width 28 height 13
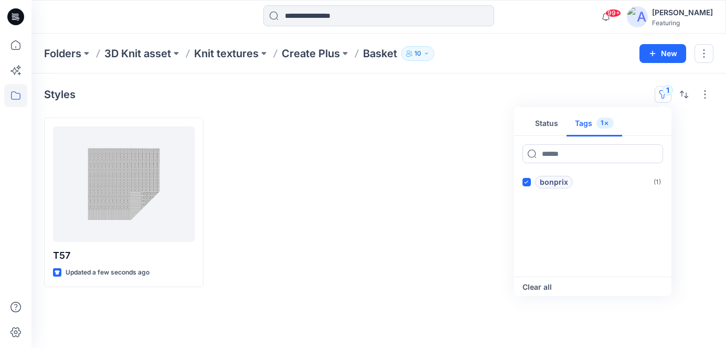
click at [322, 203] on div at bounding box center [293, 202] width 159 height 169
click at [378, 56] on p "Basket" at bounding box center [380, 53] width 34 height 15
click at [373, 53] on p "Basket" at bounding box center [380, 53] width 34 height 15
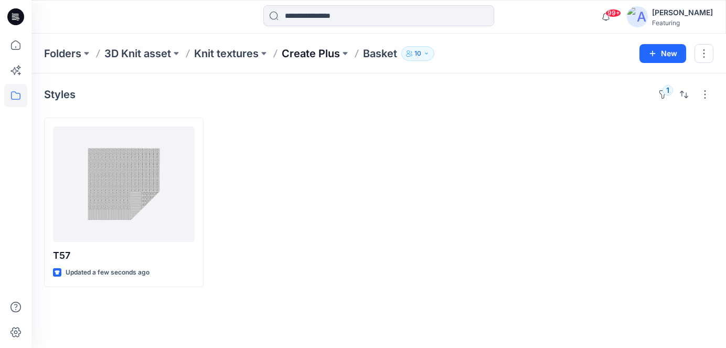
click at [331, 53] on p "Create Plus" at bounding box center [311, 53] width 58 height 15
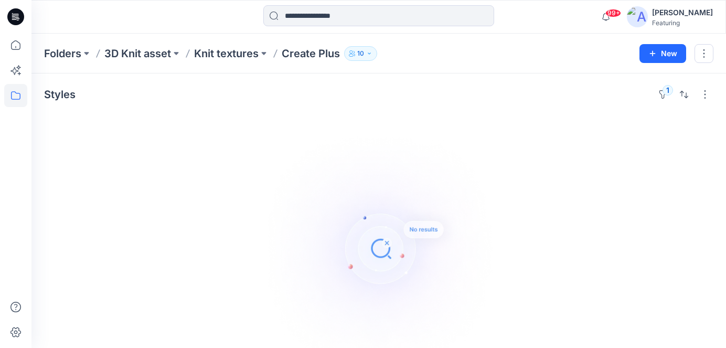
click at [299, 54] on p "Create Plus" at bounding box center [311, 53] width 58 height 15
click at [241, 54] on p "Knit textures" at bounding box center [226, 53] width 65 height 15
click at [665, 91] on button "1" at bounding box center [663, 94] width 17 height 17
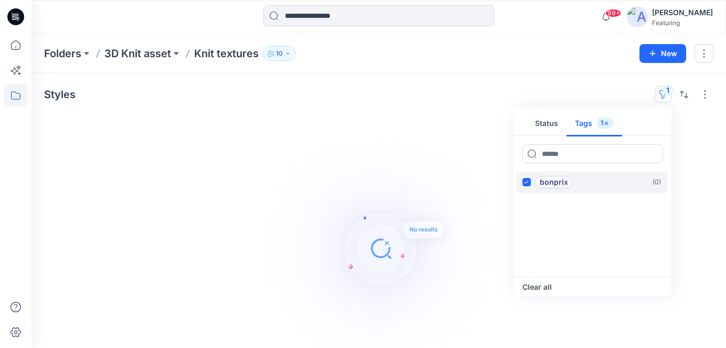
click at [530, 180] on span at bounding box center [527, 182] width 8 height 8
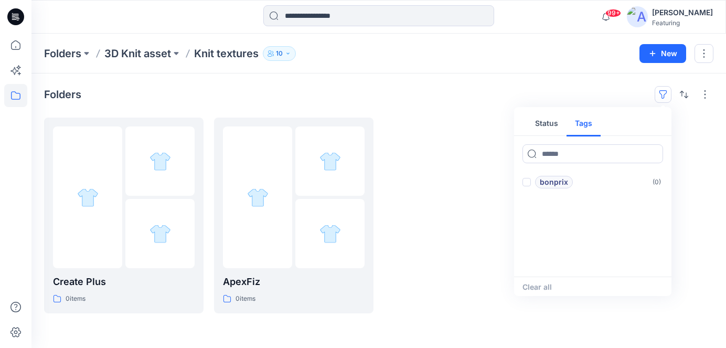
click at [450, 139] on div at bounding box center [463, 216] width 159 height 196
click at [100, 283] on p "Create Plus" at bounding box center [124, 281] width 142 height 15
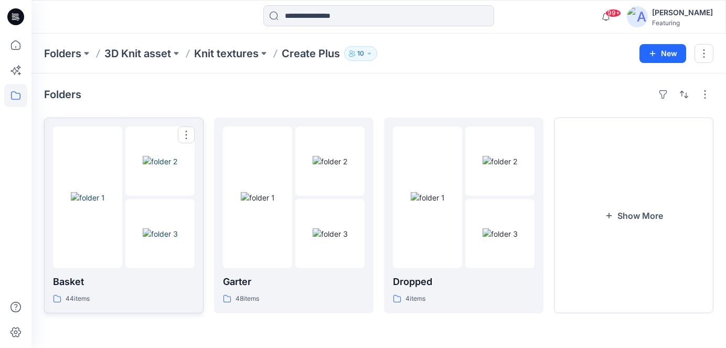
click at [143, 167] on img at bounding box center [160, 161] width 35 height 11
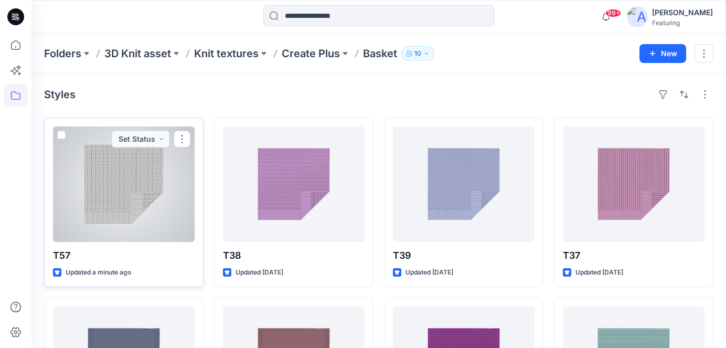
click at [128, 185] on div at bounding box center [124, 183] width 142 height 115
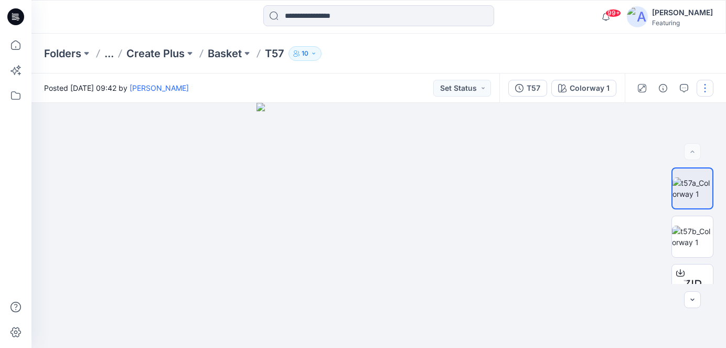
click at [709, 87] on button "button" at bounding box center [705, 88] width 17 height 17
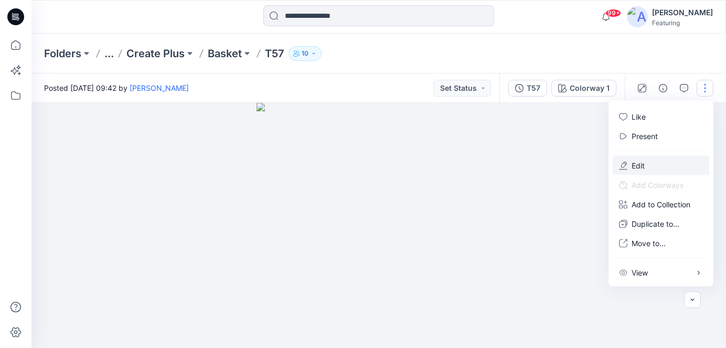
click at [650, 164] on button "Edit" at bounding box center [661, 165] width 97 height 19
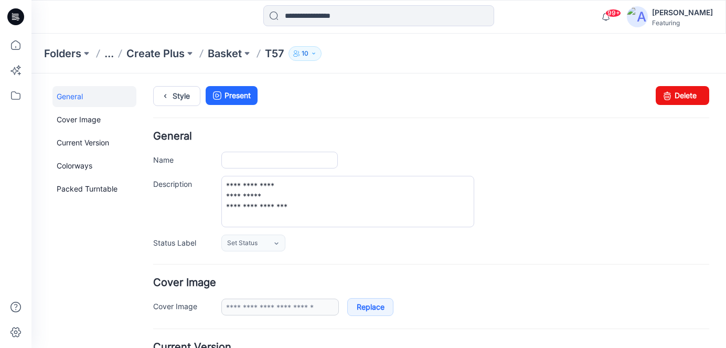
type input "***"
type input "**********"
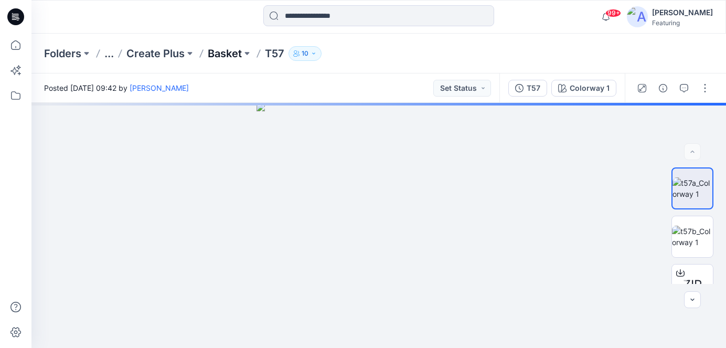
click at [241, 56] on p "Basket" at bounding box center [225, 53] width 34 height 15
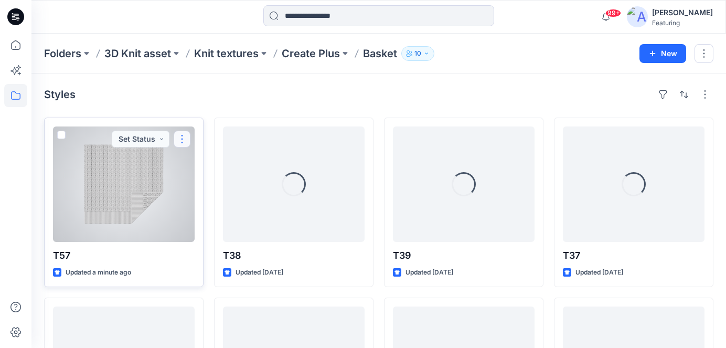
click at [186, 139] on button "button" at bounding box center [182, 139] width 17 height 17
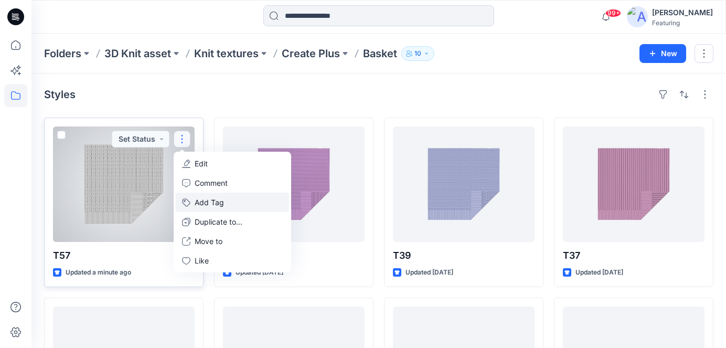
click at [227, 201] on button "Add Tag" at bounding box center [232, 202] width 113 height 19
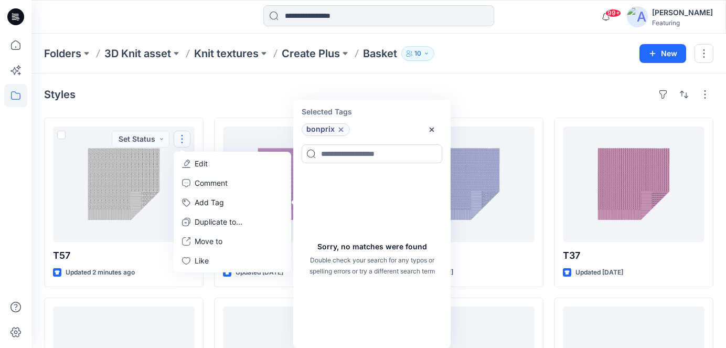
click at [265, 97] on div "Styles" at bounding box center [378, 94] width 669 height 17
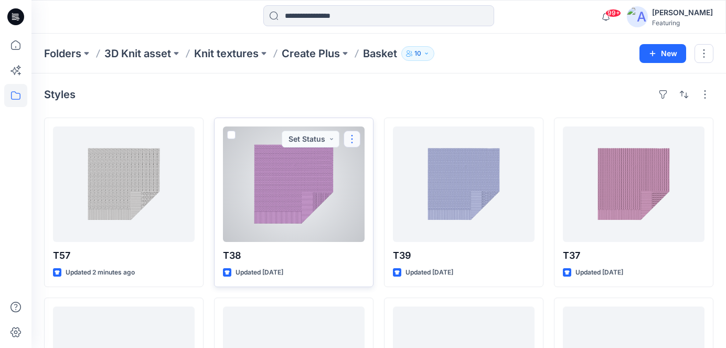
click at [354, 137] on button "button" at bounding box center [352, 139] width 17 height 17
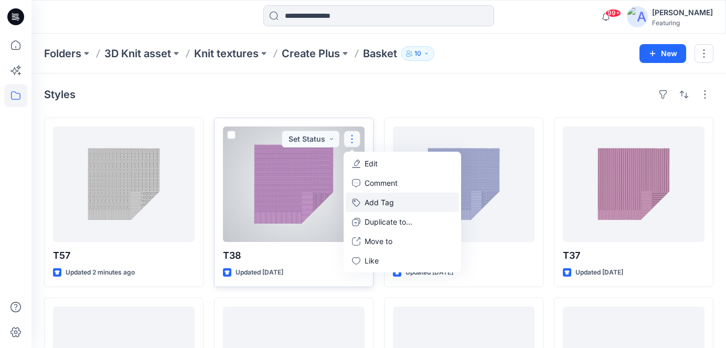
click at [386, 201] on button "Add Tag" at bounding box center [402, 202] width 113 height 19
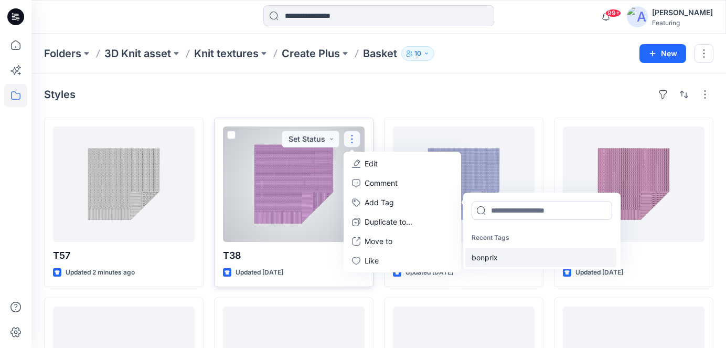
click at [492, 259] on div "bonprix" at bounding box center [540, 257] width 151 height 19
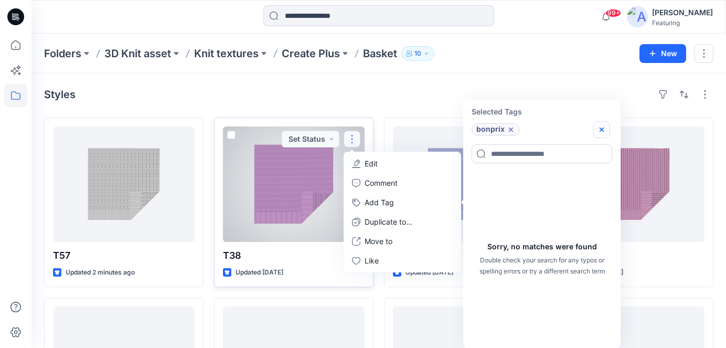
click at [605, 126] on icon "button" at bounding box center [602, 129] width 8 height 8
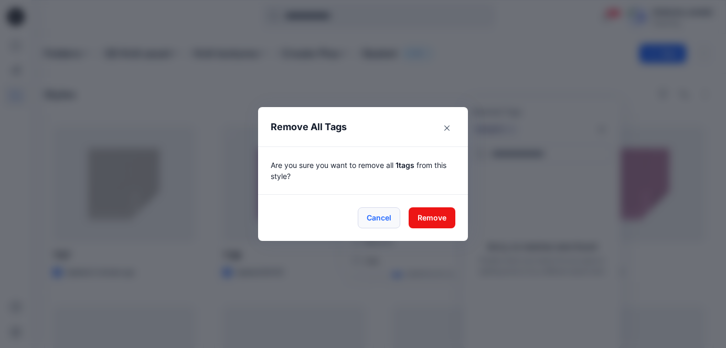
click at [388, 224] on button "Cancel" at bounding box center [379, 217] width 42 height 21
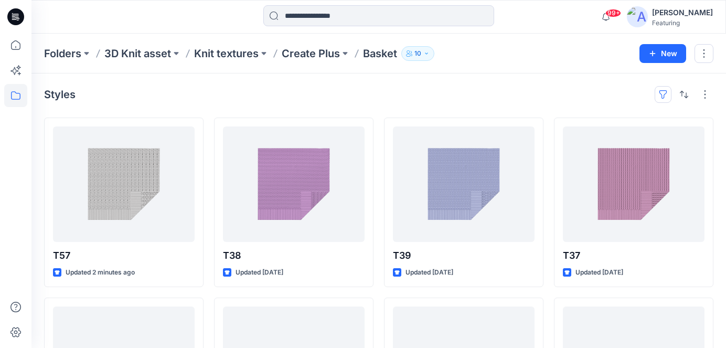
click at [662, 92] on button "button" at bounding box center [663, 94] width 17 height 17
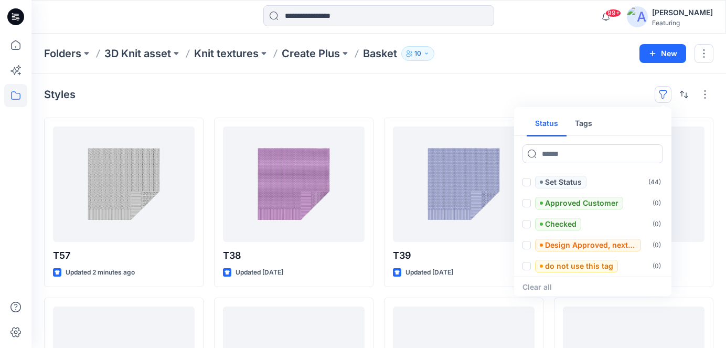
click at [589, 126] on button "Tags" at bounding box center [584, 123] width 34 height 25
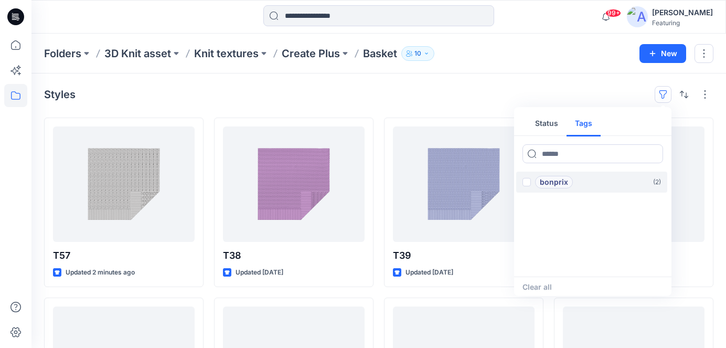
click at [621, 177] on label "bonprix ( 2 )" at bounding box center [591, 182] width 151 height 21
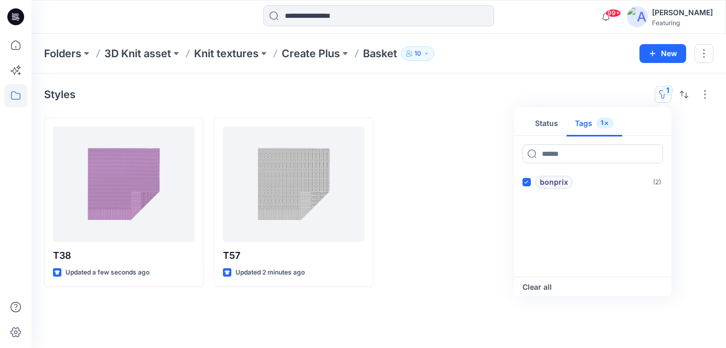
click at [611, 96] on div "Styles 1 Status Tags 1 bonprix ( 2 ) Clear all" at bounding box center [378, 94] width 669 height 17
click at [668, 93] on button "1" at bounding box center [663, 94] width 17 height 17
click at [545, 289] on button "Clear all" at bounding box center [537, 287] width 29 height 13
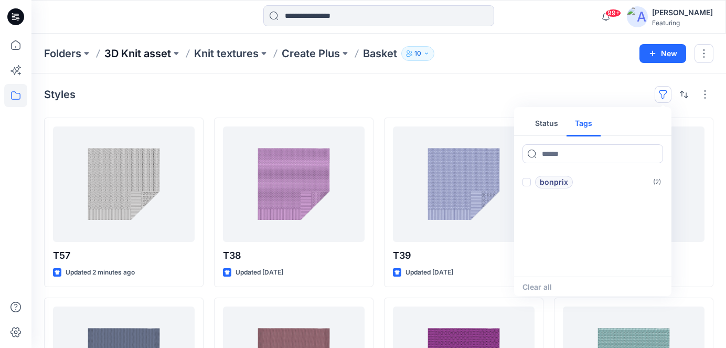
click at [166, 56] on p "3D Knit asset" at bounding box center [137, 53] width 67 height 15
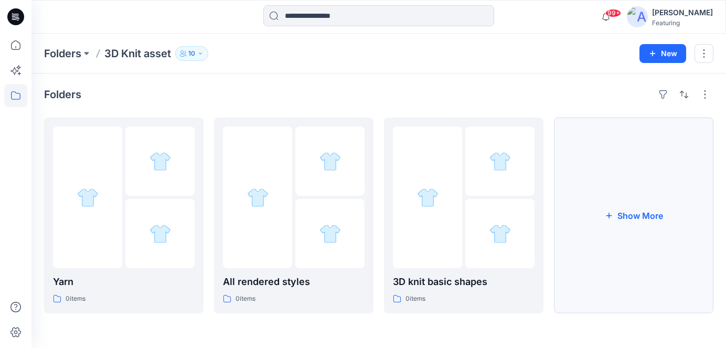
click at [644, 165] on button "Show More" at bounding box center [633, 216] width 159 height 196
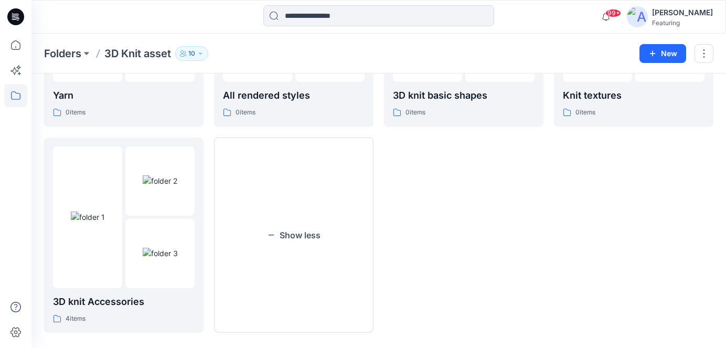
scroll to position [188, 0]
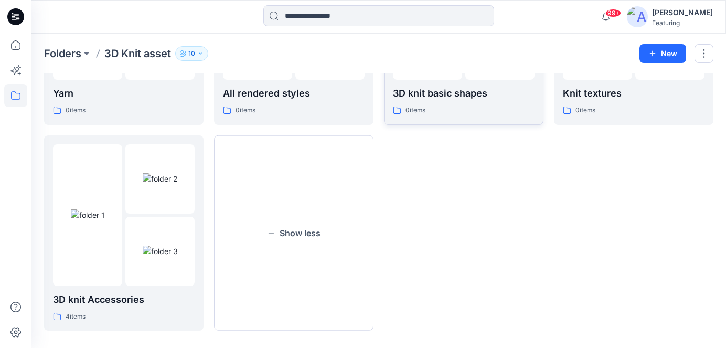
click at [469, 99] on p "3D knit basic shapes" at bounding box center [464, 93] width 142 height 15
